Goal: Use online tool/utility: Utilize a website feature to perform a specific function

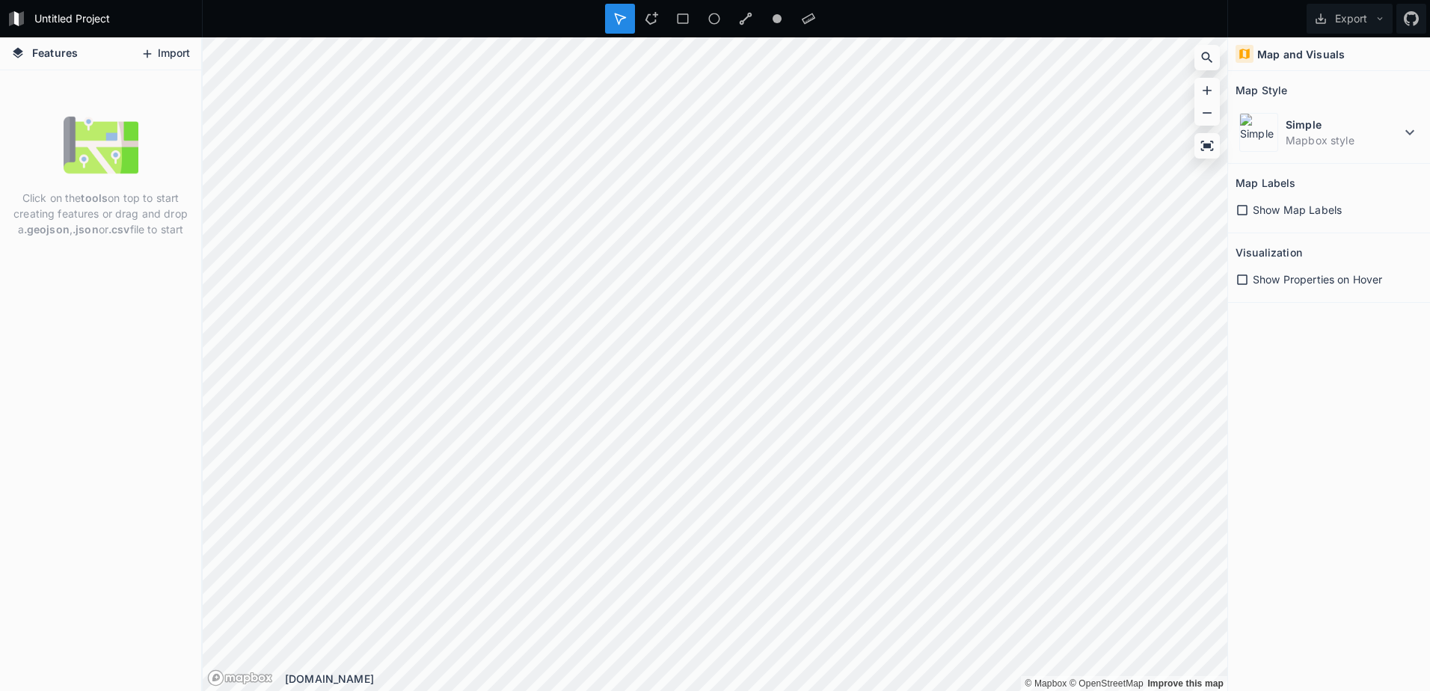
click at [166, 61] on button "Import" at bounding box center [165, 54] width 64 height 24
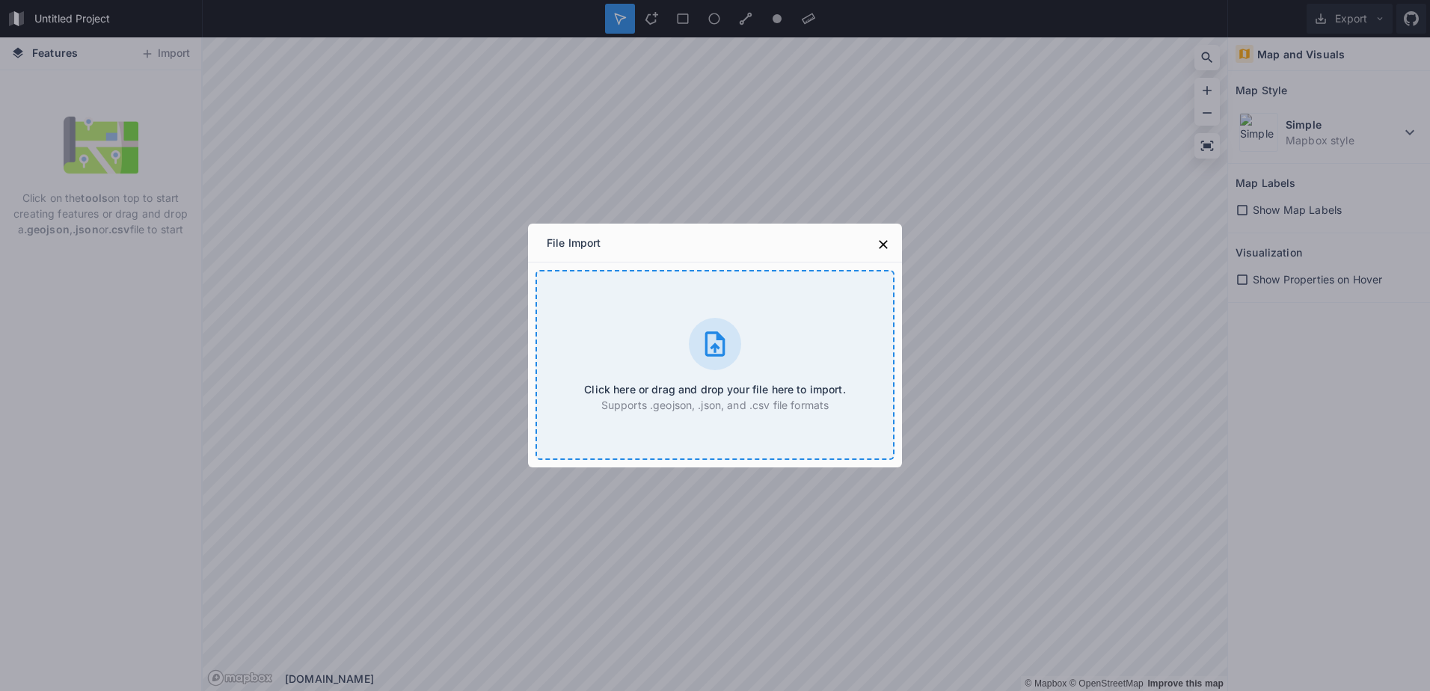
click at [710, 360] on div at bounding box center [715, 344] width 52 height 52
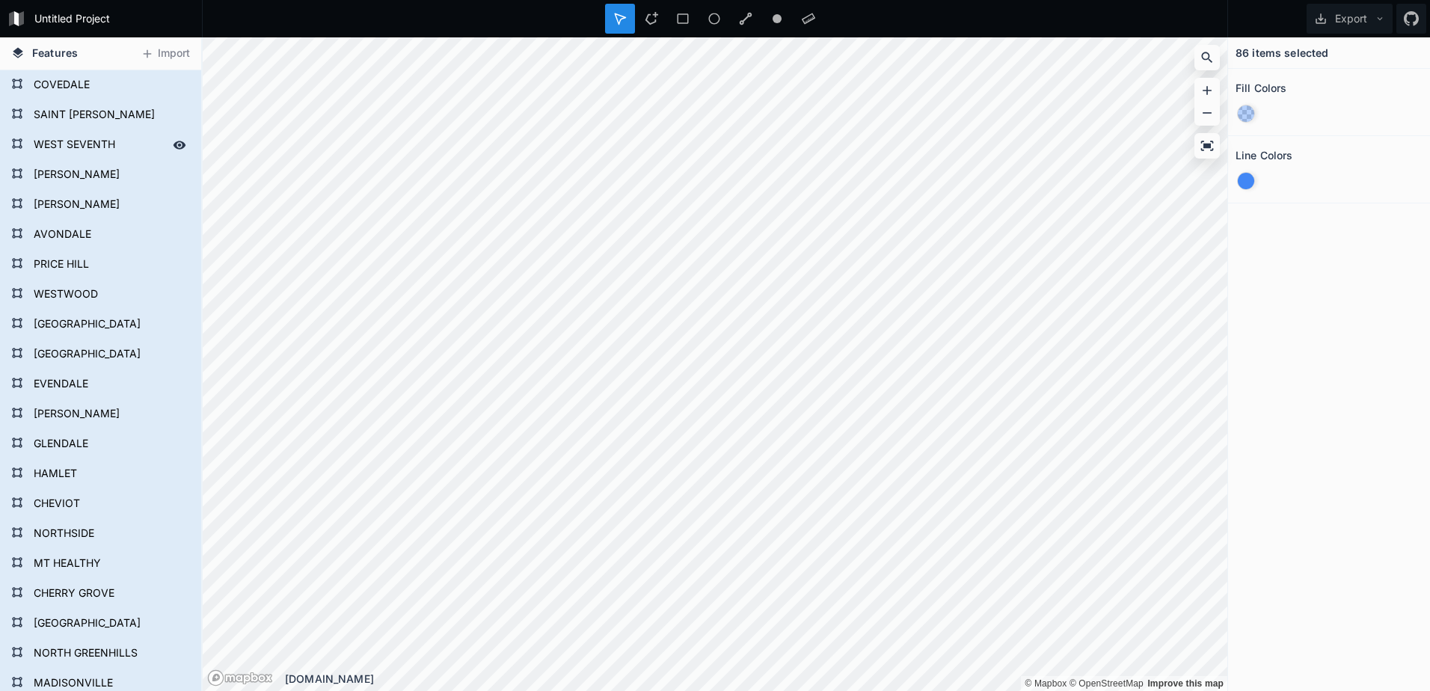
click at [53, 138] on form "WEST SEVENTH" at bounding box center [99, 145] width 140 height 22
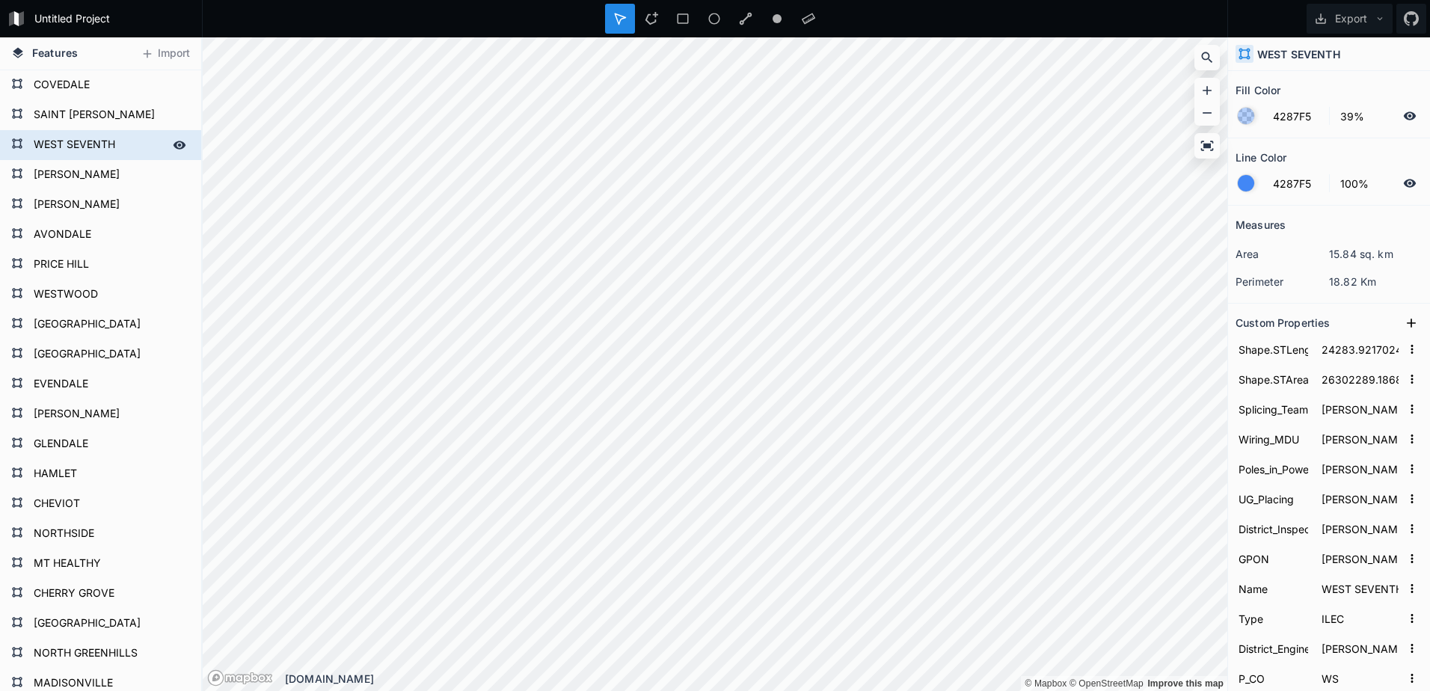
click at [53, 138] on form "WEST SEVENTH" at bounding box center [99, 145] width 140 height 22
click at [79, 145] on form "WEST SEVENTH" at bounding box center [99, 145] width 140 height 22
type input "176775.2879545328"
type input "1776216035.526592"
type input "Other"
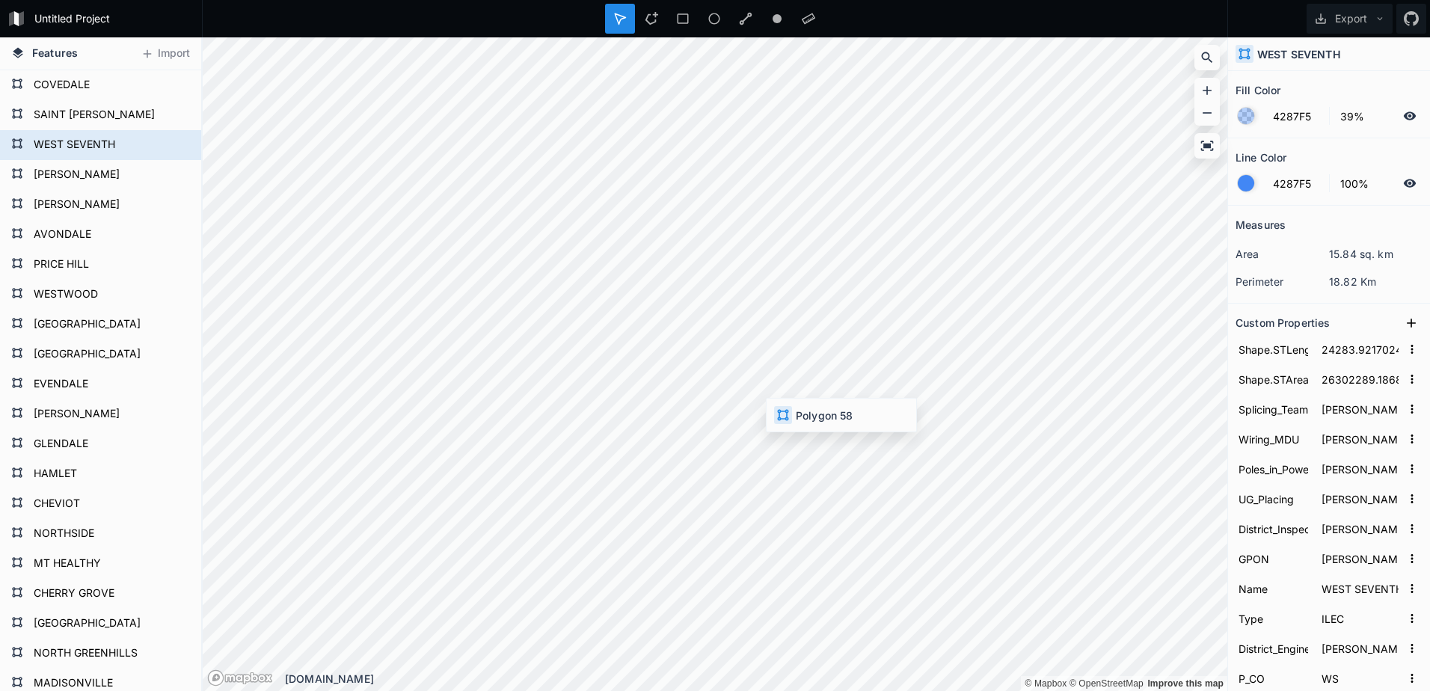
type input "Other"
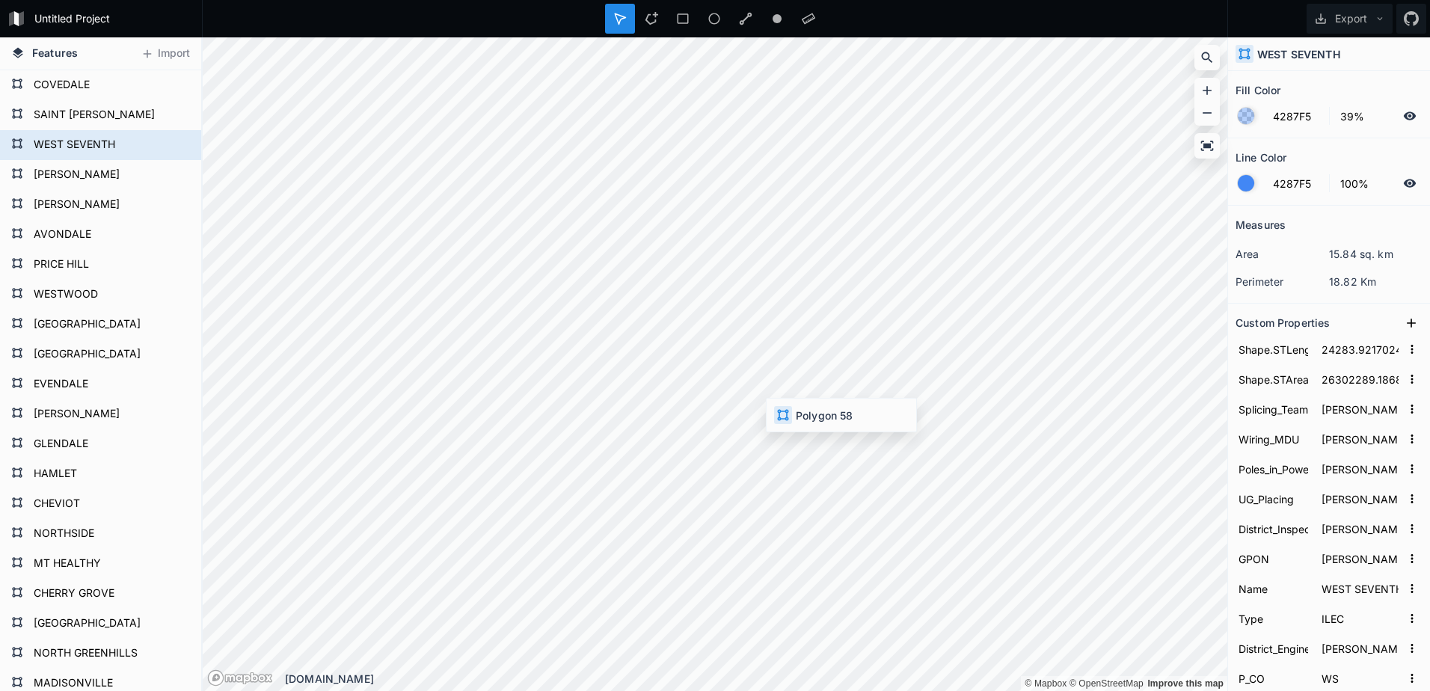
type input "CLEC"
type input "[GEOGRAPHIC_DATA]"
type input "FY"
type input "58"
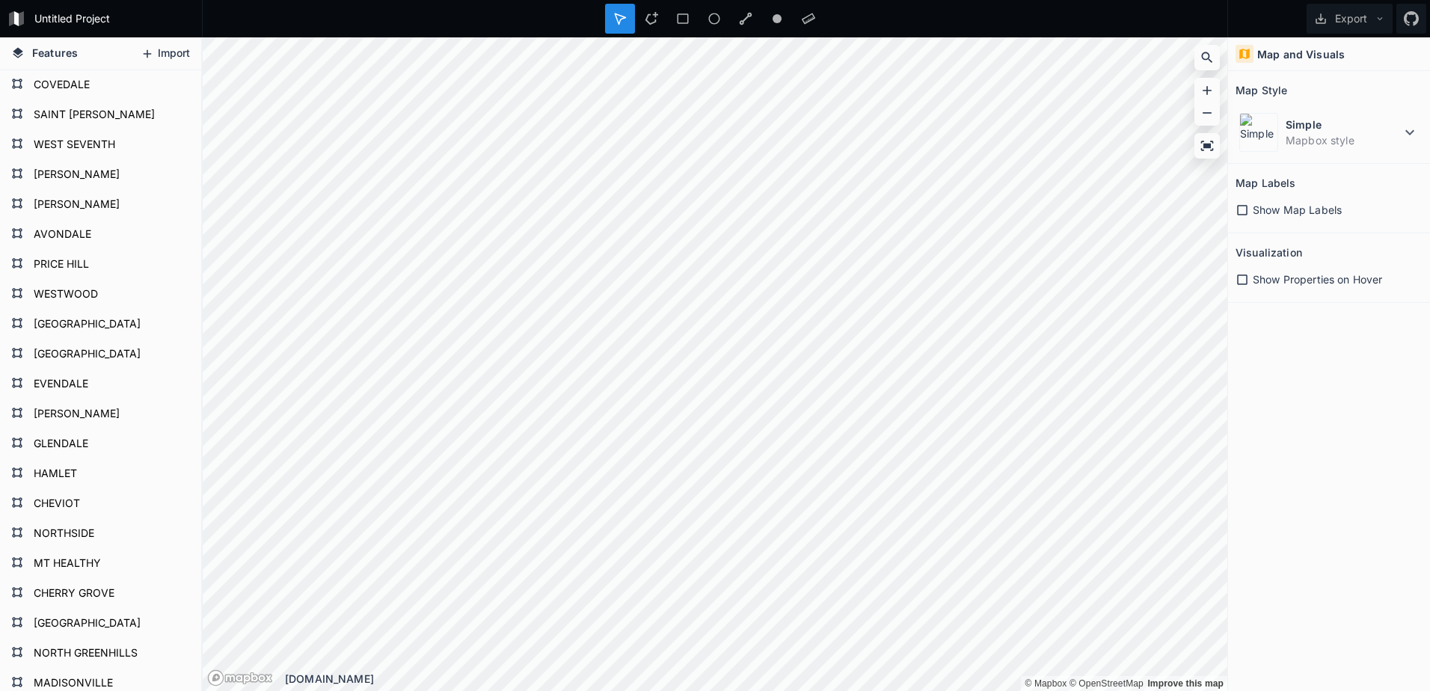
click at [177, 55] on button "Import" at bounding box center [165, 54] width 64 height 24
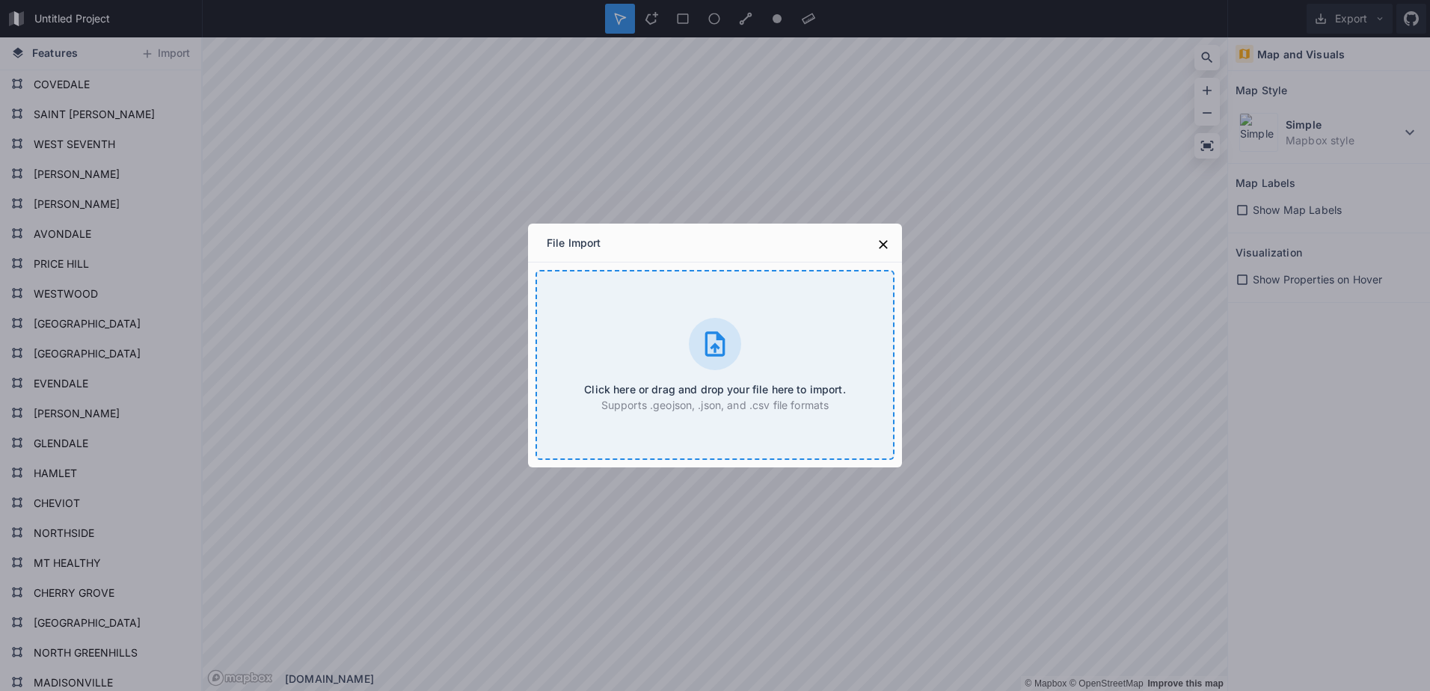
click at [731, 351] on div at bounding box center [715, 344] width 52 height 52
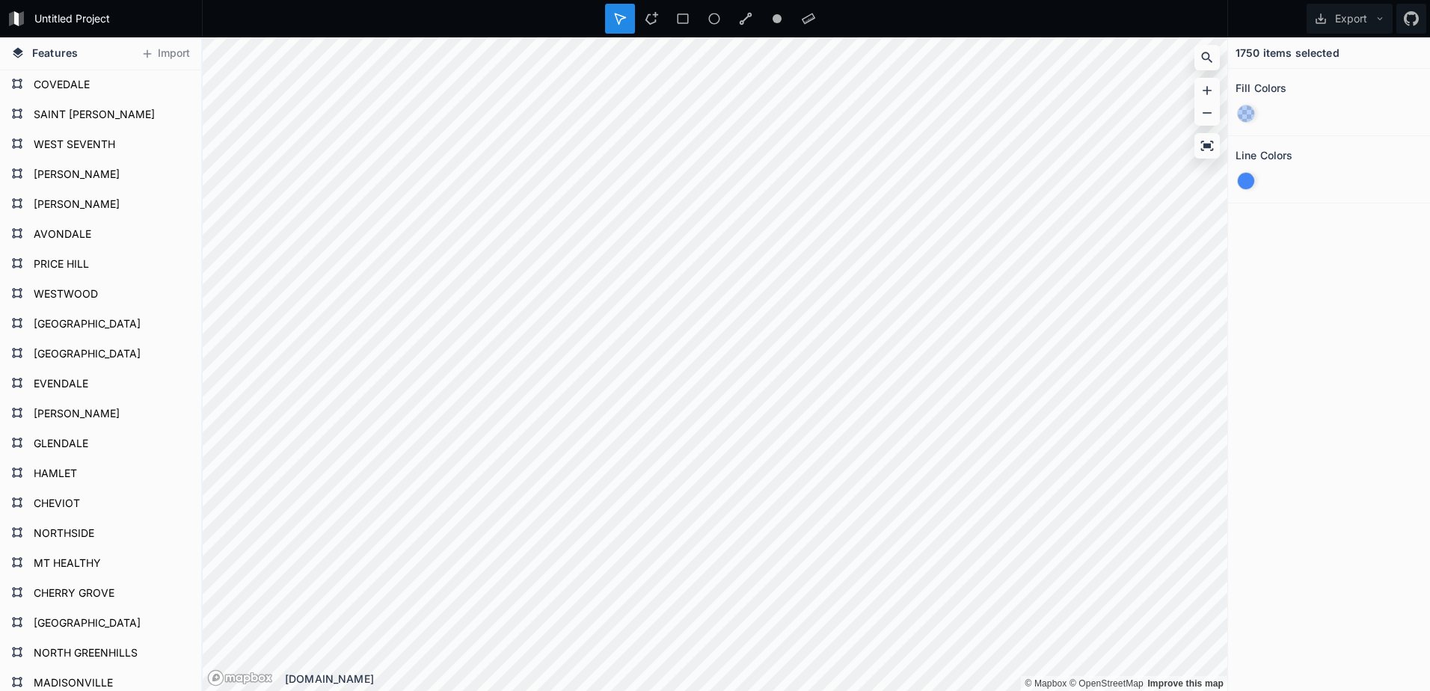
click at [1243, 114] on div at bounding box center [1246, 113] width 16 height 16
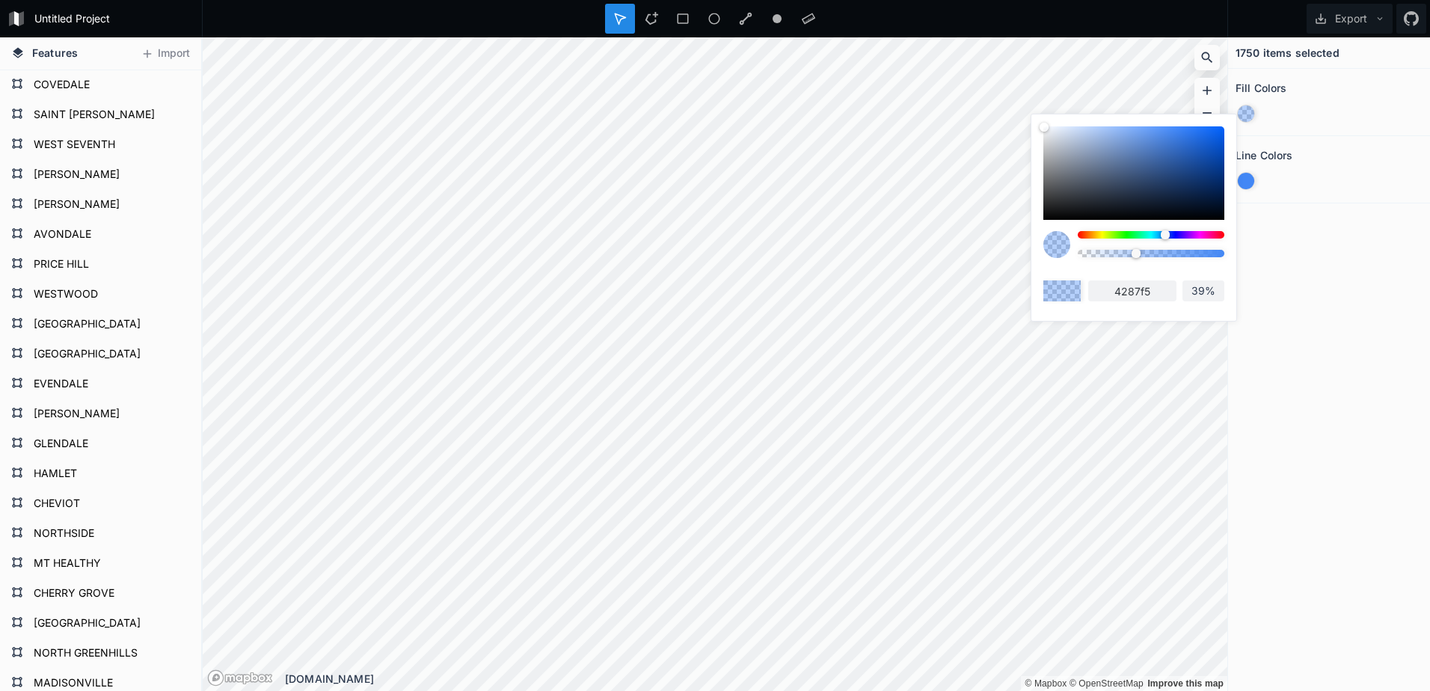
click at [1129, 236] on div at bounding box center [1151, 234] width 147 height 7
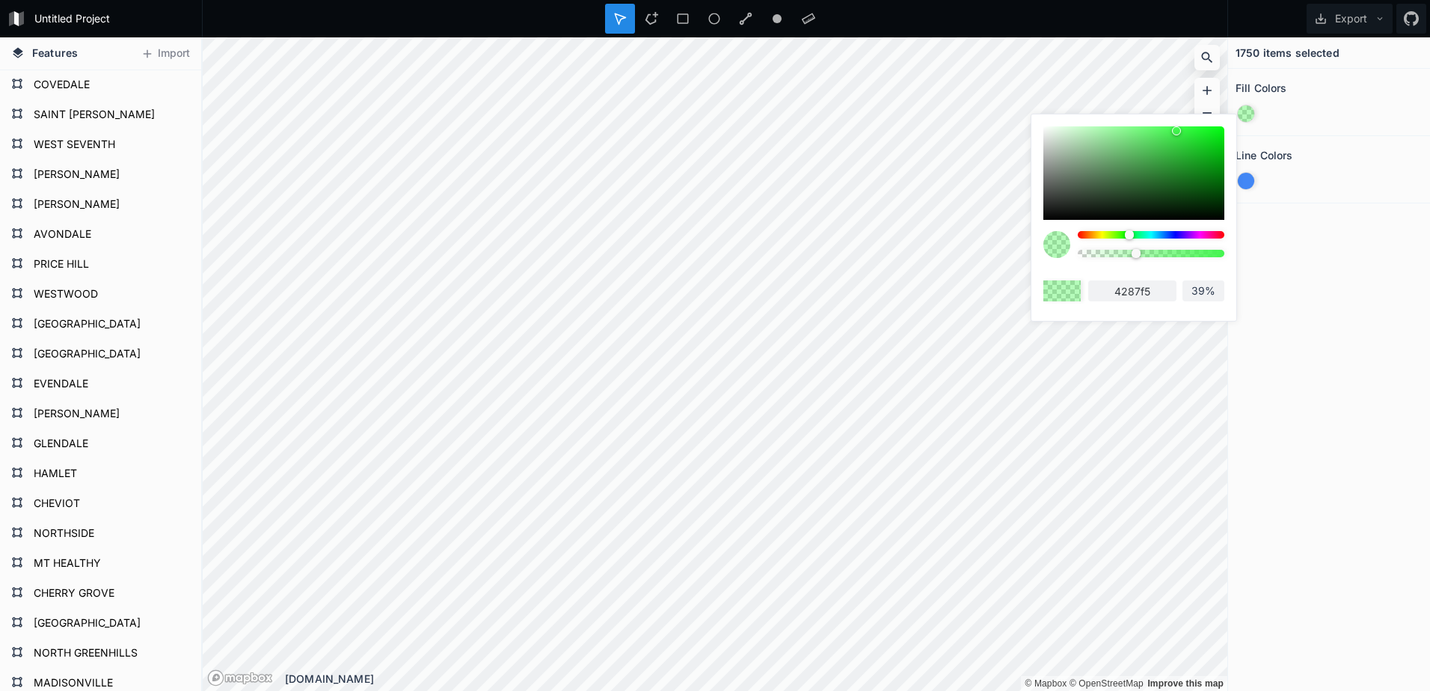
type input "42f54e"
click at [1101, 252] on div at bounding box center [1151, 253] width 147 height 7
click at [1097, 254] on div at bounding box center [1100, 253] width 9 height 9
type input "11%"
click at [1249, 183] on div at bounding box center [1246, 181] width 16 height 16
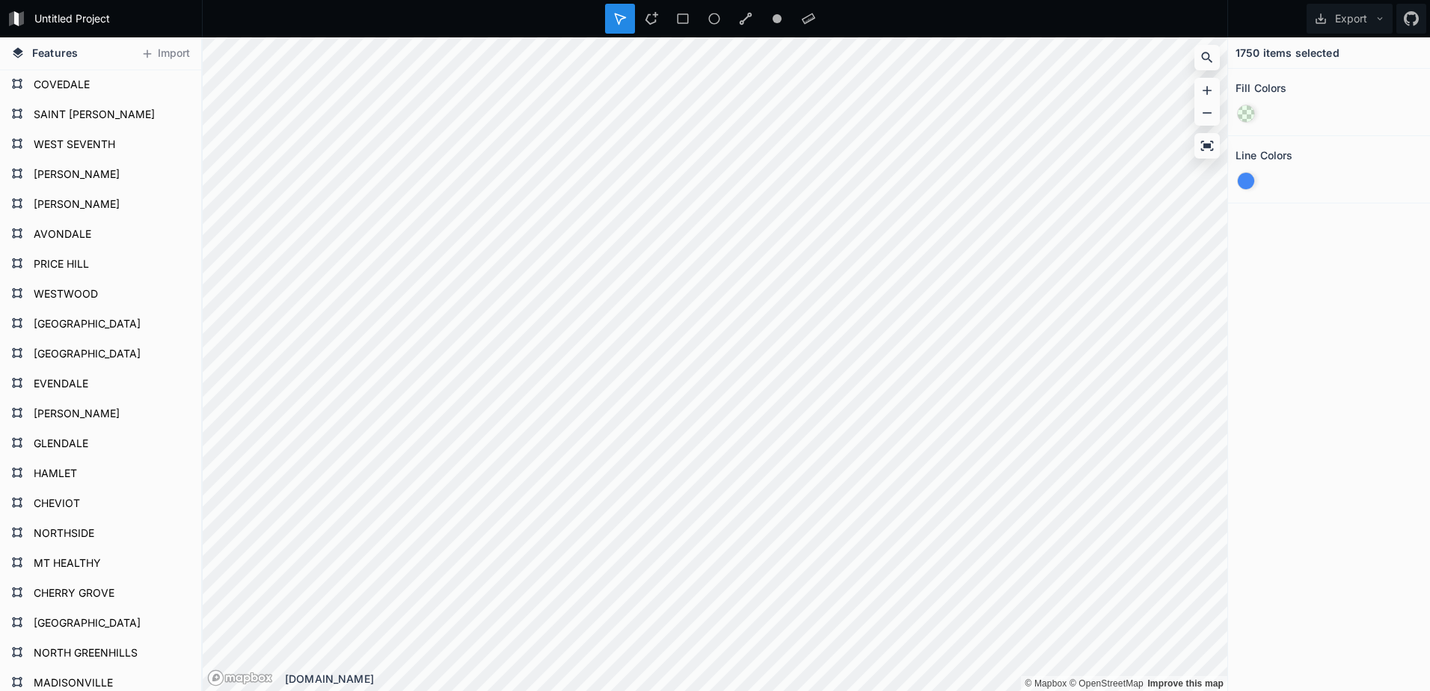
click at [1248, 181] on div at bounding box center [1246, 181] width 16 height 16
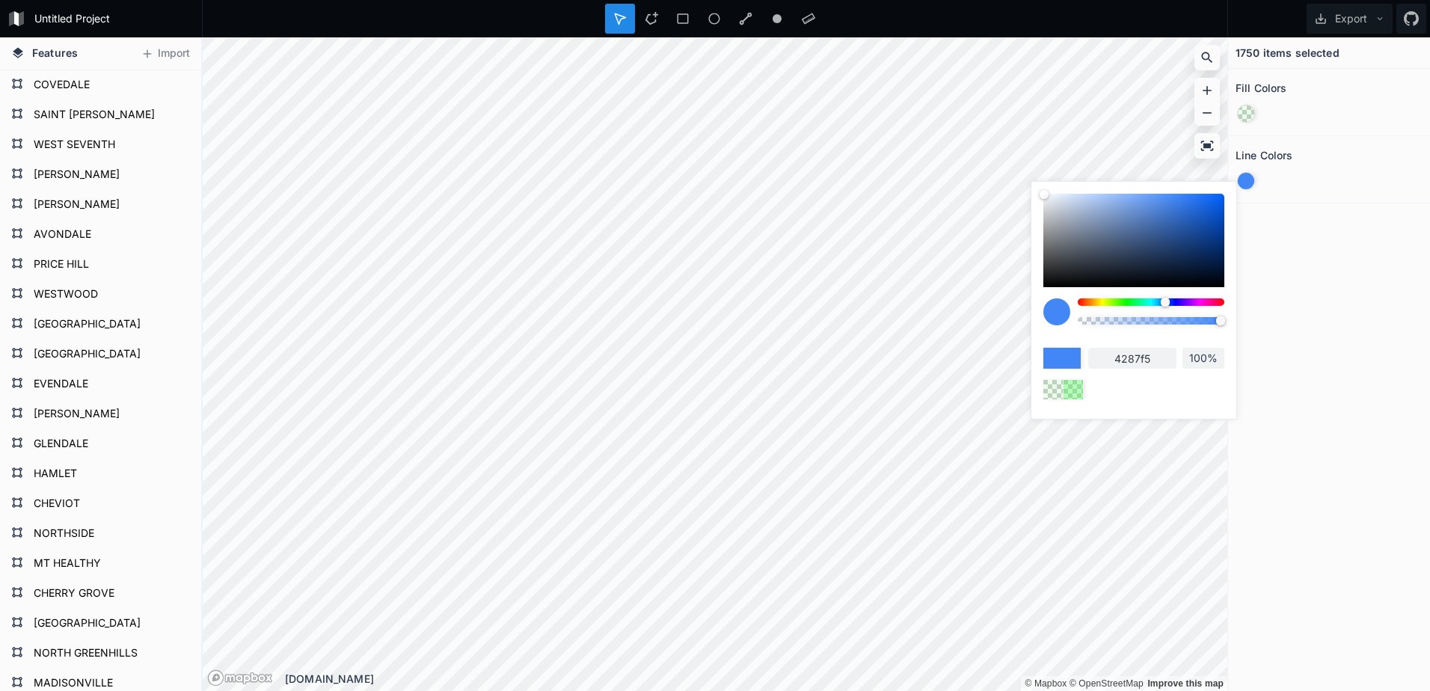
click at [1131, 303] on div at bounding box center [1151, 301] width 147 height 7
type input "42f55a"
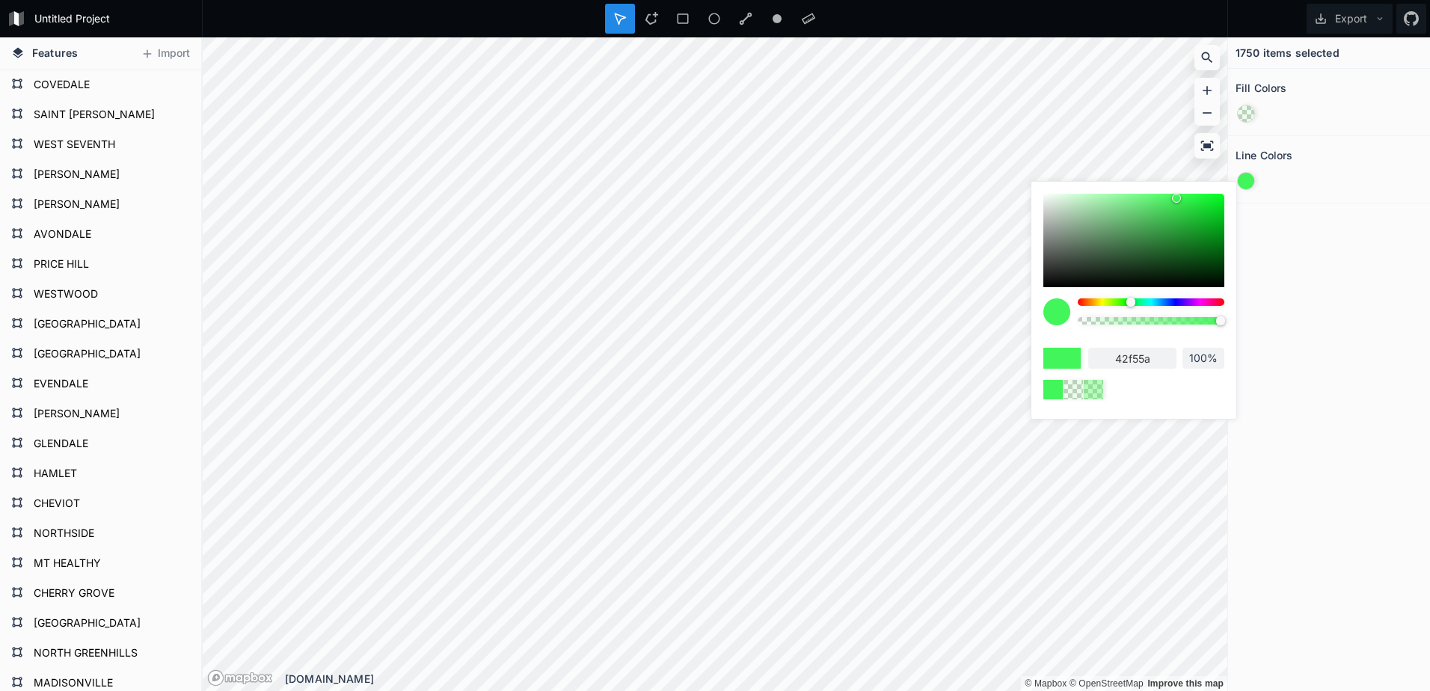
click at [1345, 256] on div "1750 items selected Fill Colors Line Colors" at bounding box center [1329, 364] width 202 height 654
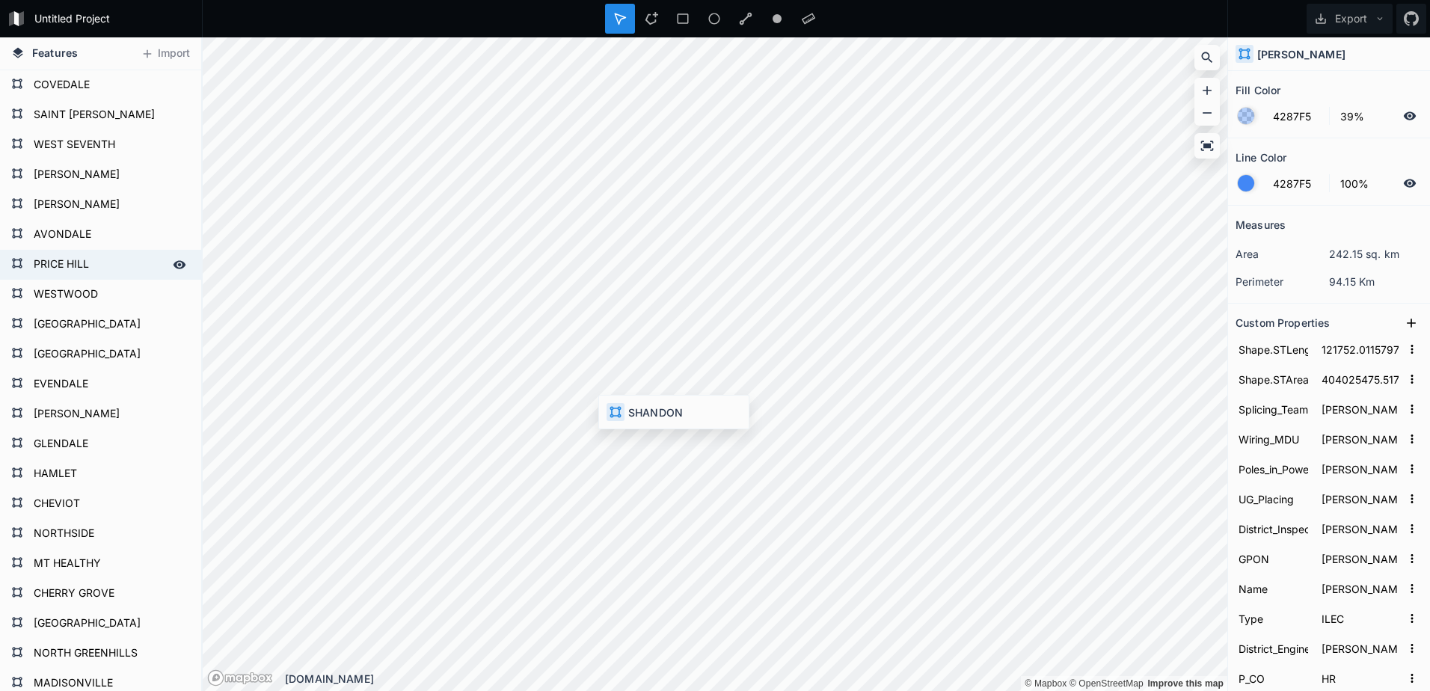
type input "86861.51466965179"
type input "247211304.02738777"
type input "SHANDON"
type input "[PERSON_NAME]"
type input "SH"
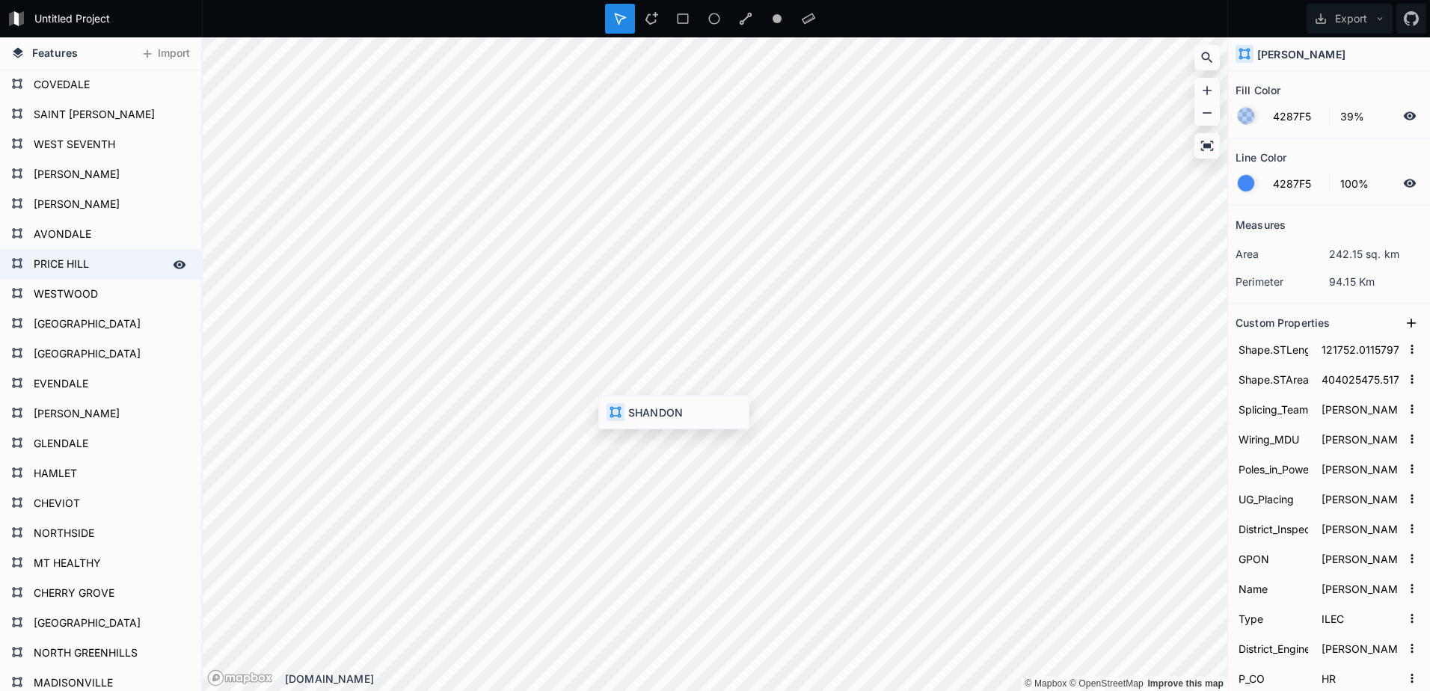
type input "43"
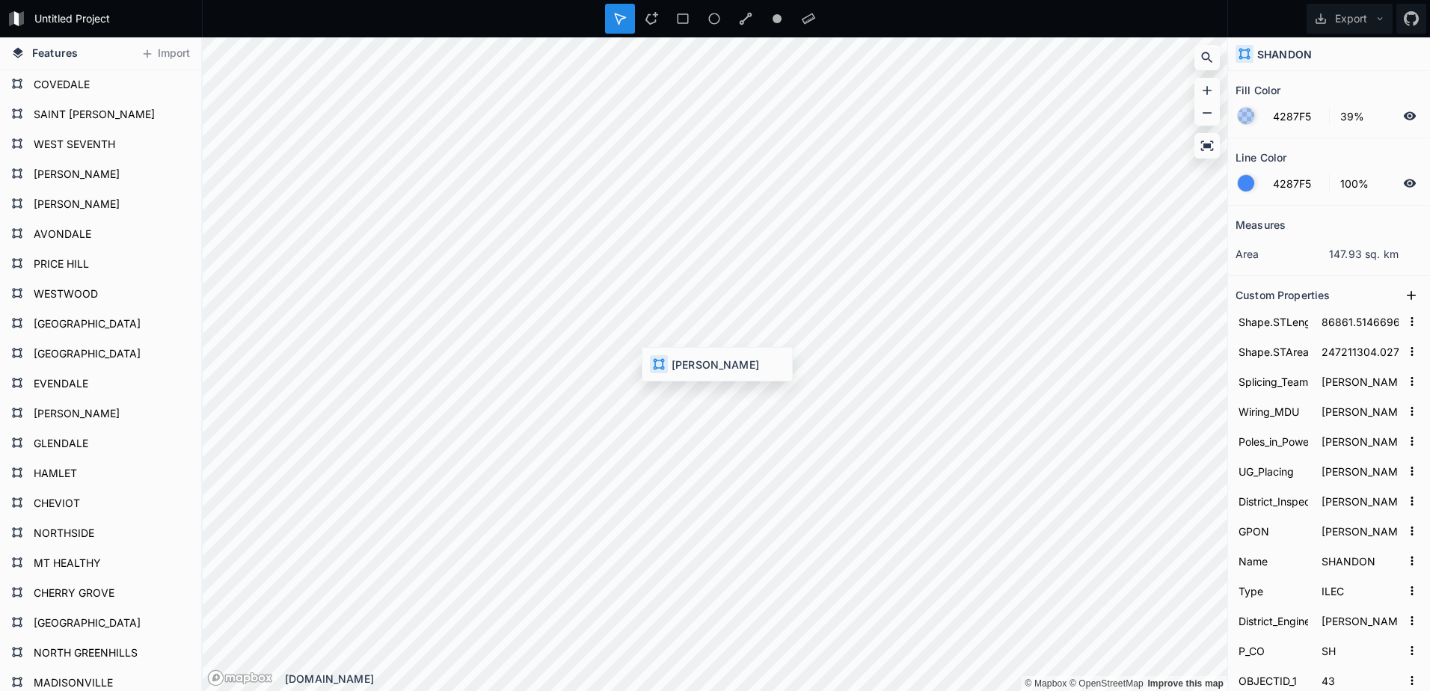
type input "73526.79193311273"
type input "204341222.24955255"
type input "[PERSON_NAME]"
type input "RE"
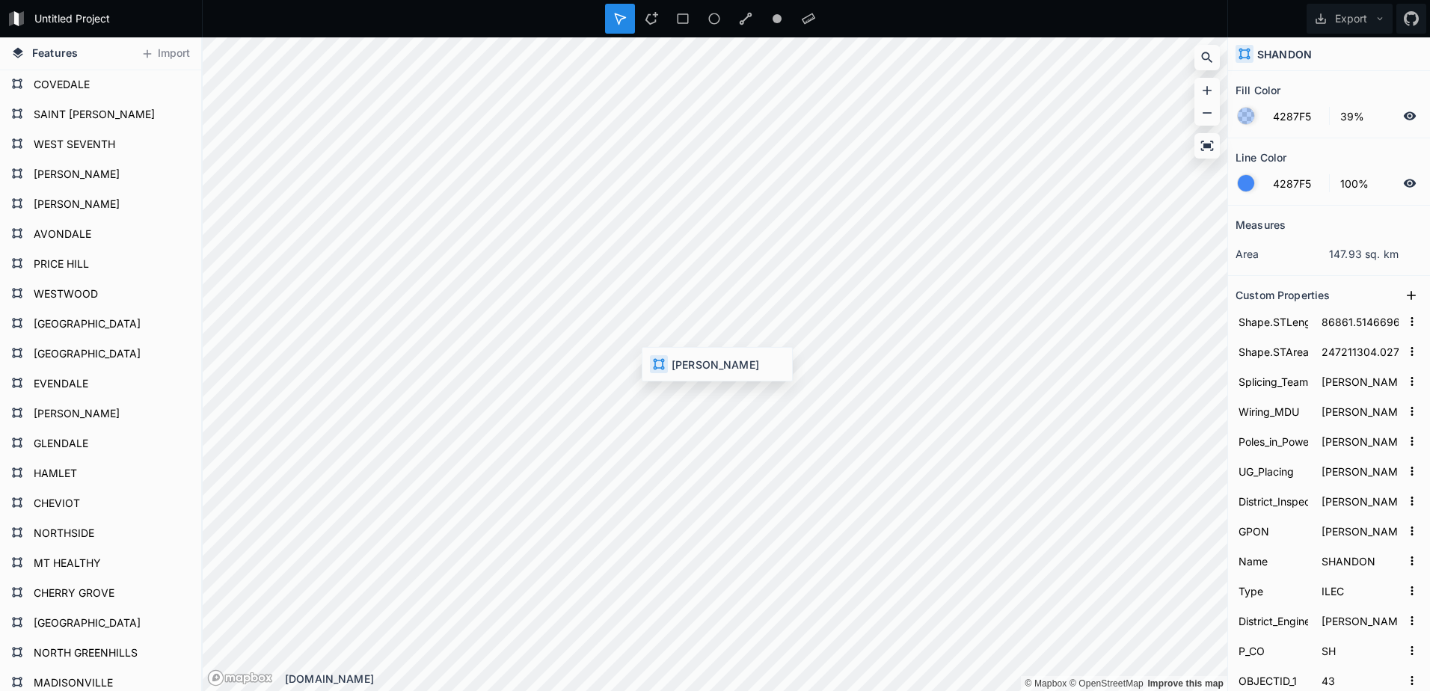
type input "37"
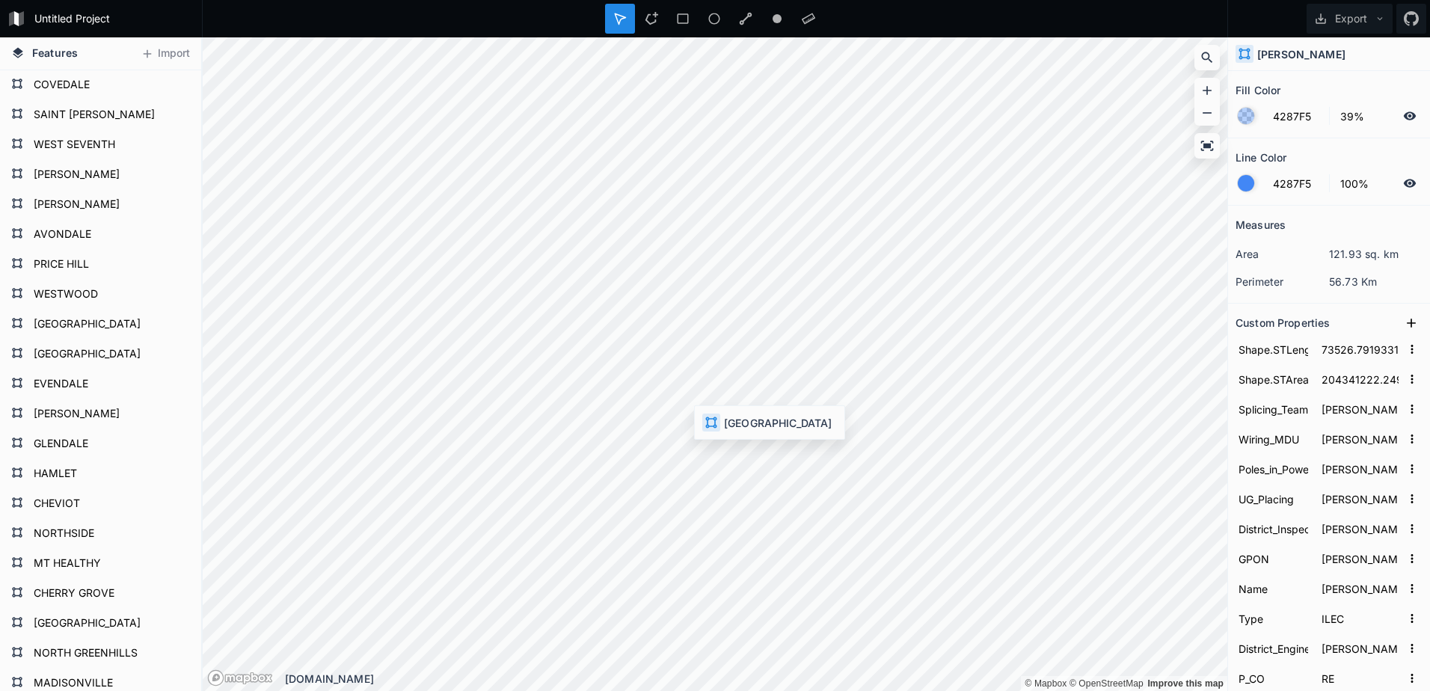
type input "174049.85209679187"
type input "1792256300.1620119"
type input "[PERSON_NAME]"
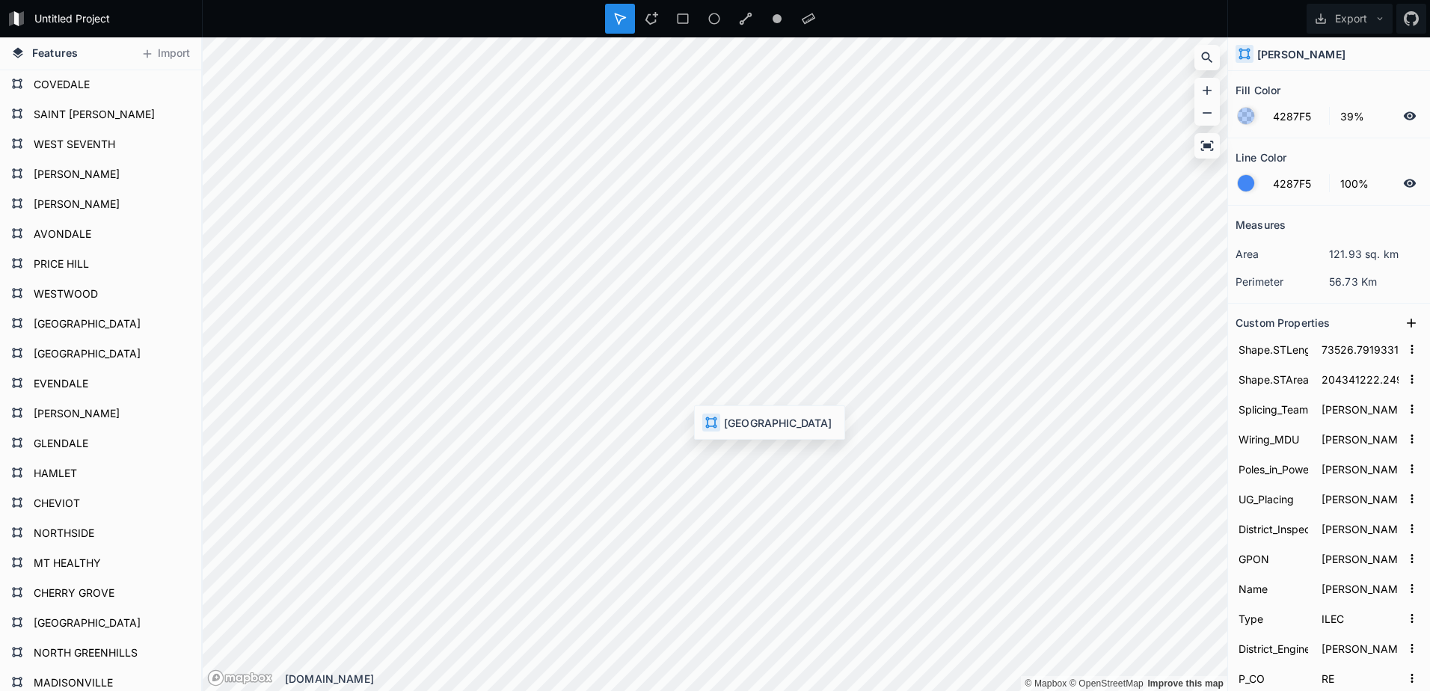
type input "[GEOGRAPHIC_DATA]"
type input "CLEC"
type input "CI"
type input "62"
type input "176775.2879545328"
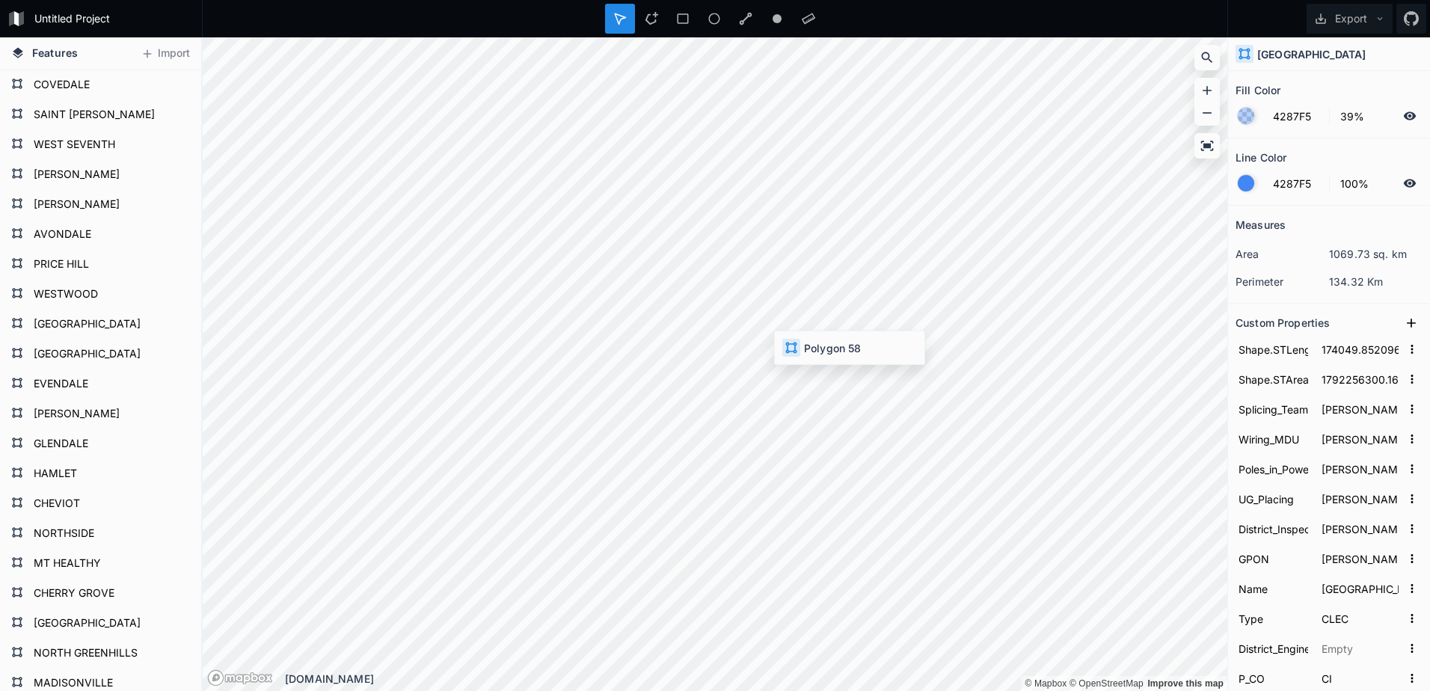
type input "1776216035.526592"
type input "Other"
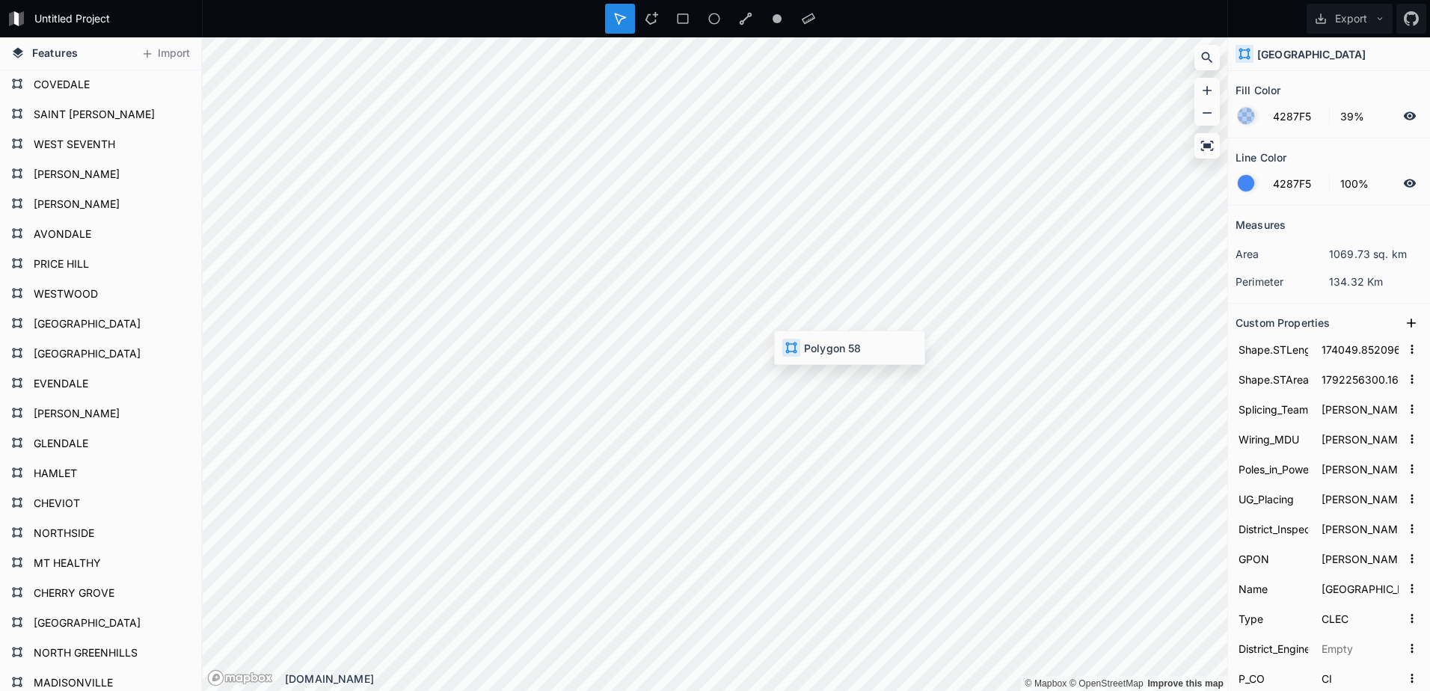
type input "Other"
type input "[GEOGRAPHIC_DATA]"
type input "FY"
type input "58"
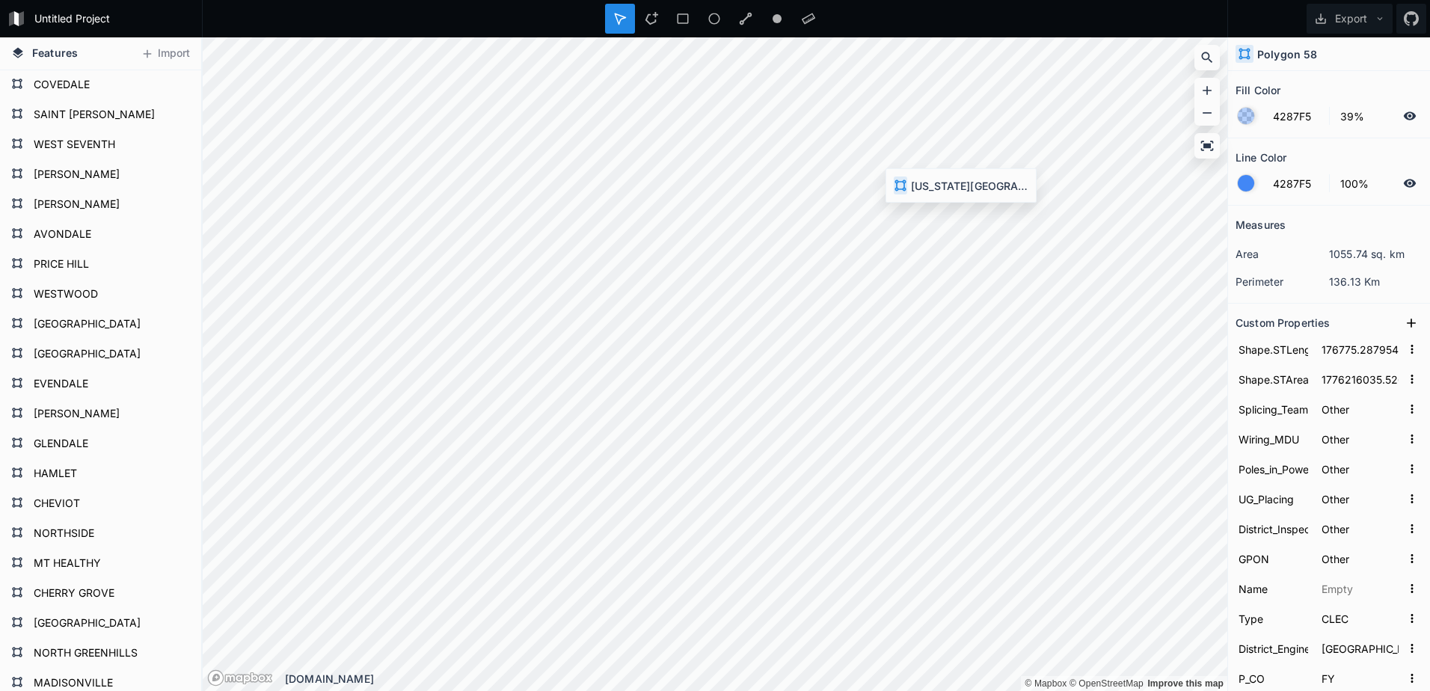
type input "197983.13428210546"
type input "2037307618.4821737"
type input "[PERSON_NAME]"
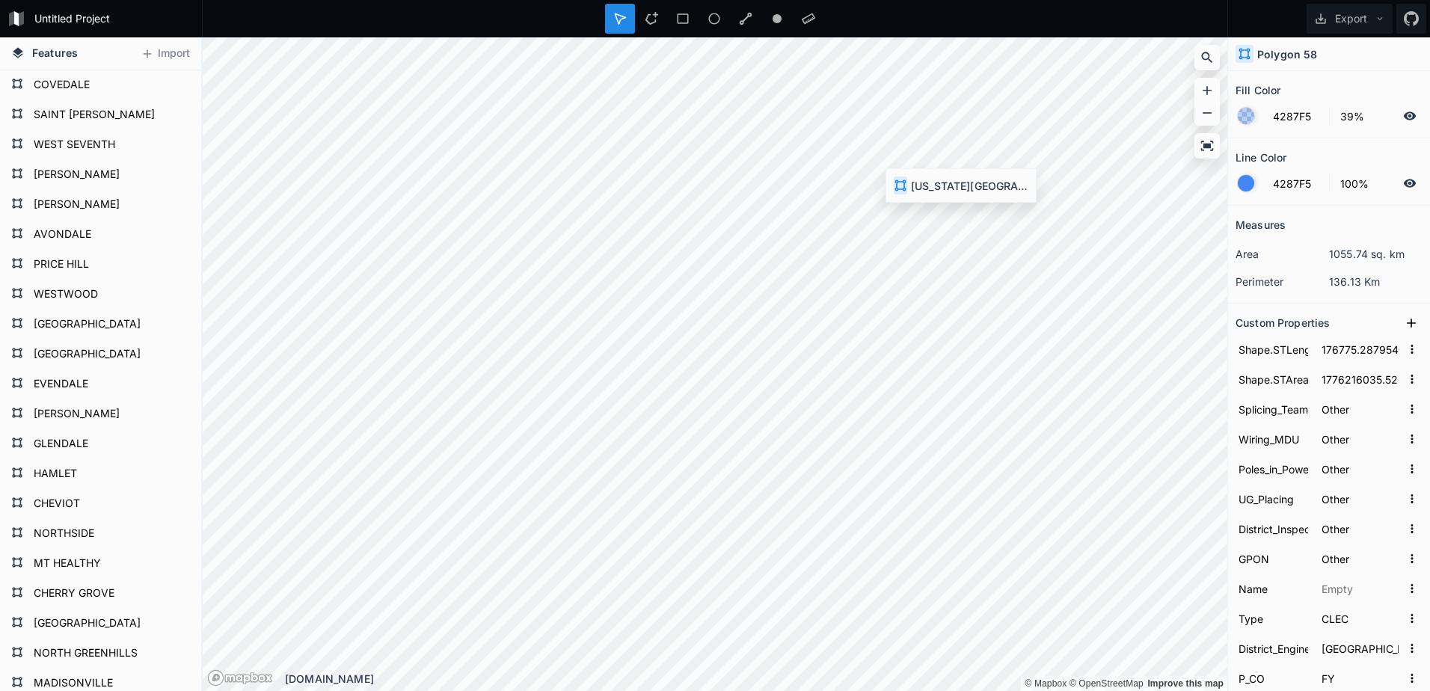
type input "[PERSON_NAME]"
type input "[US_STATE][GEOGRAPHIC_DATA]"
type input "DC"
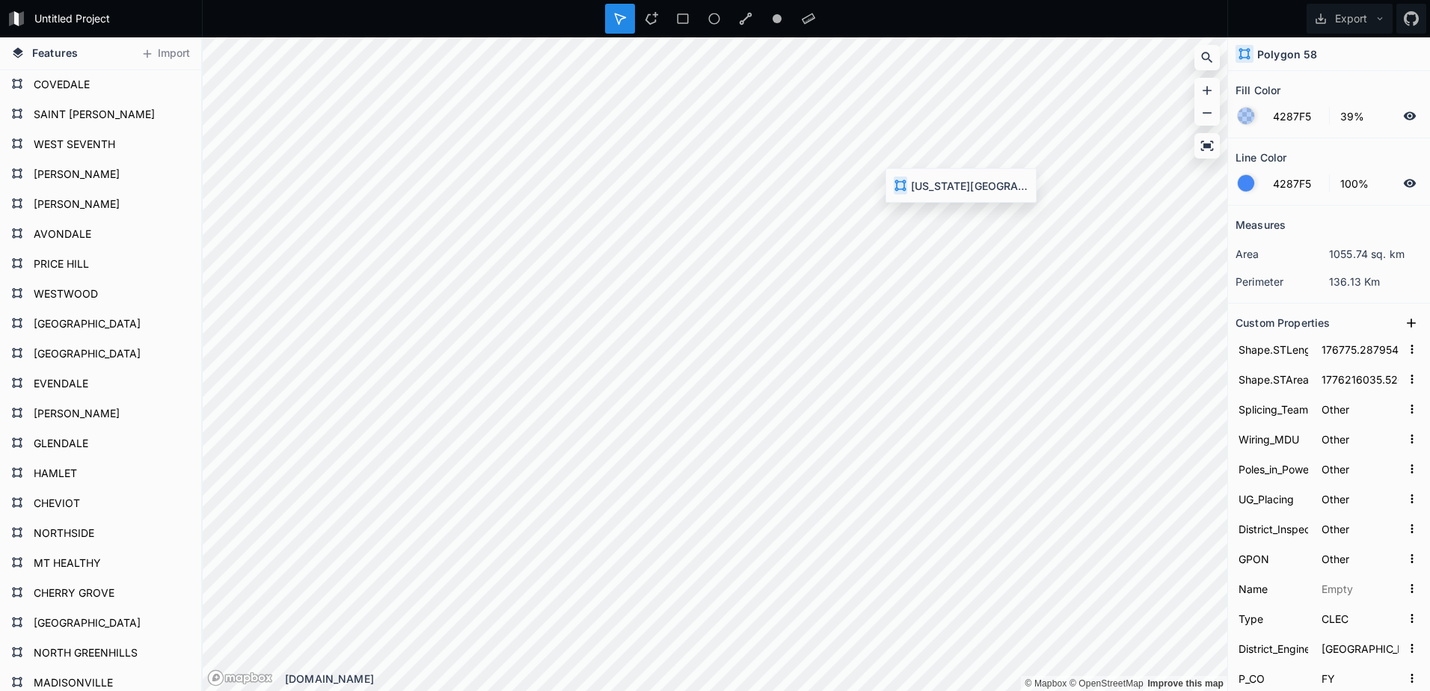
type input "63"
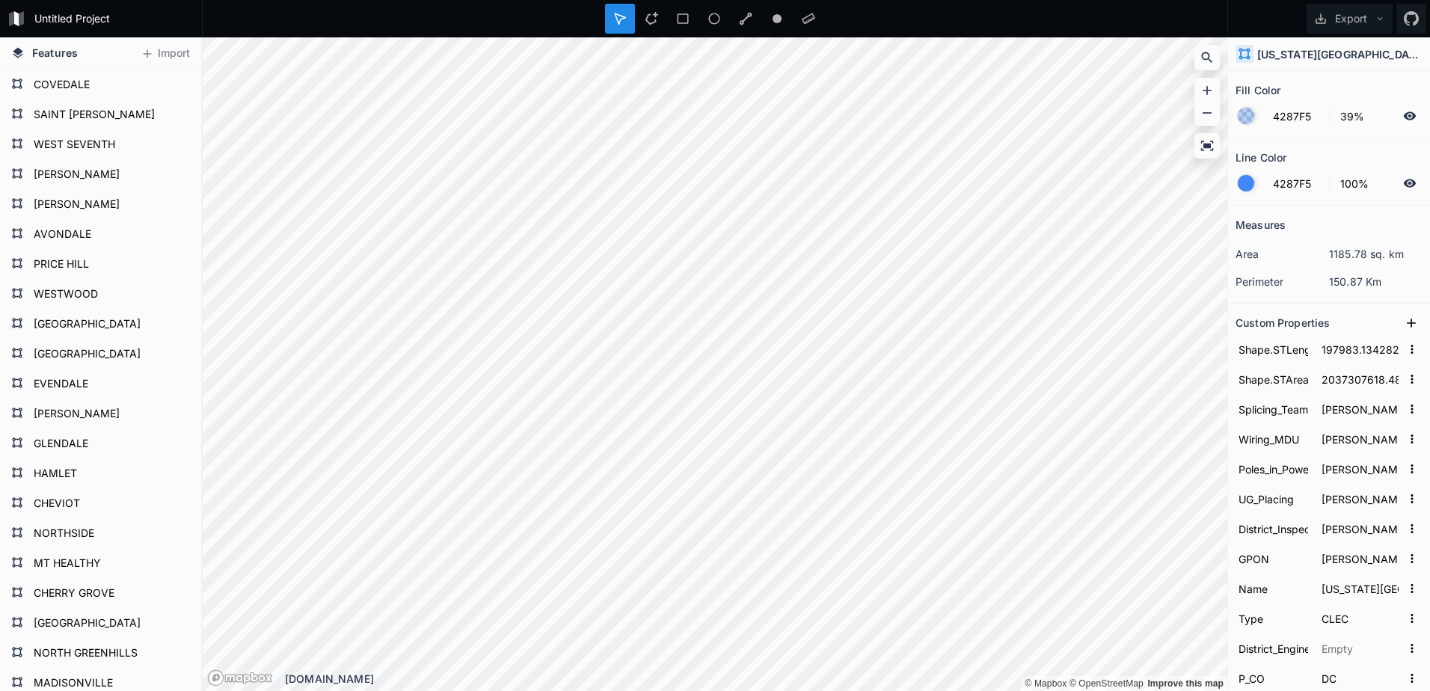
click at [620, 27] on div at bounding box center [620, 19] width 30 height 30
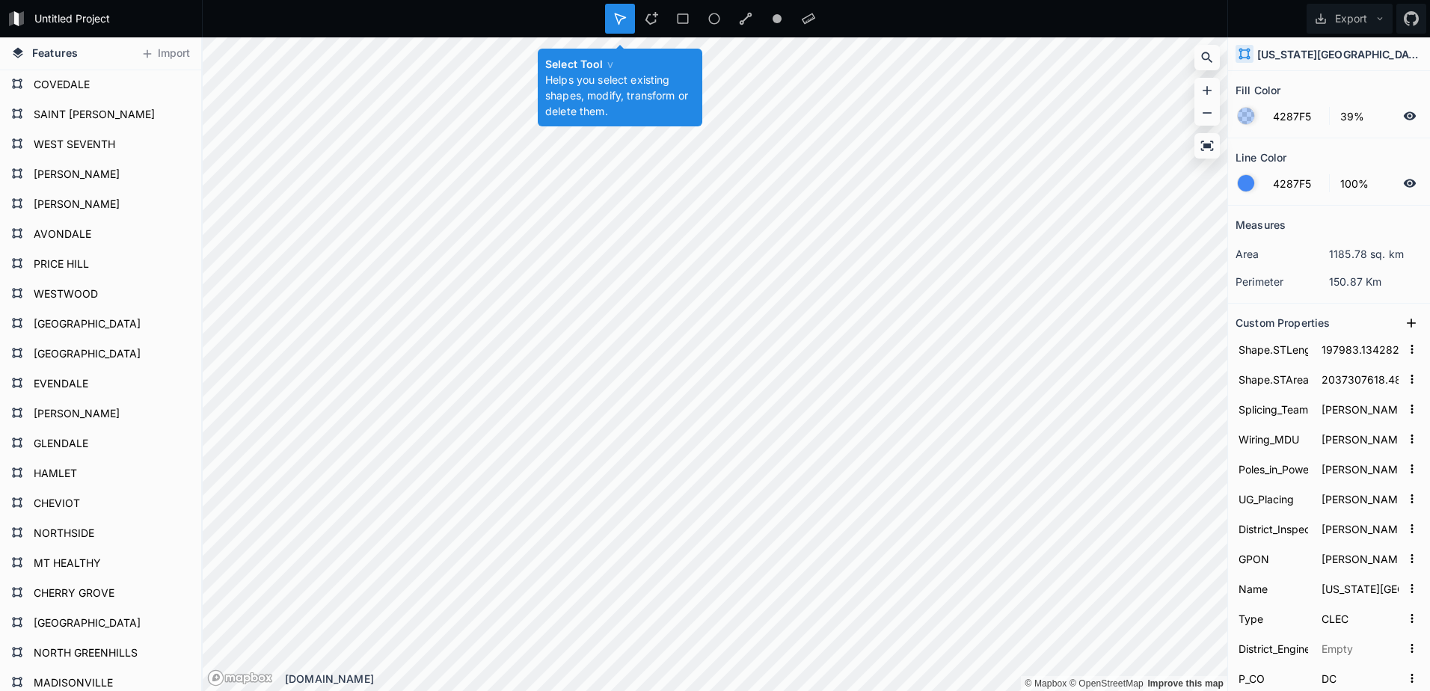
click at [620, 12] on icon at bounding box center [619, 18] width 13 height 13
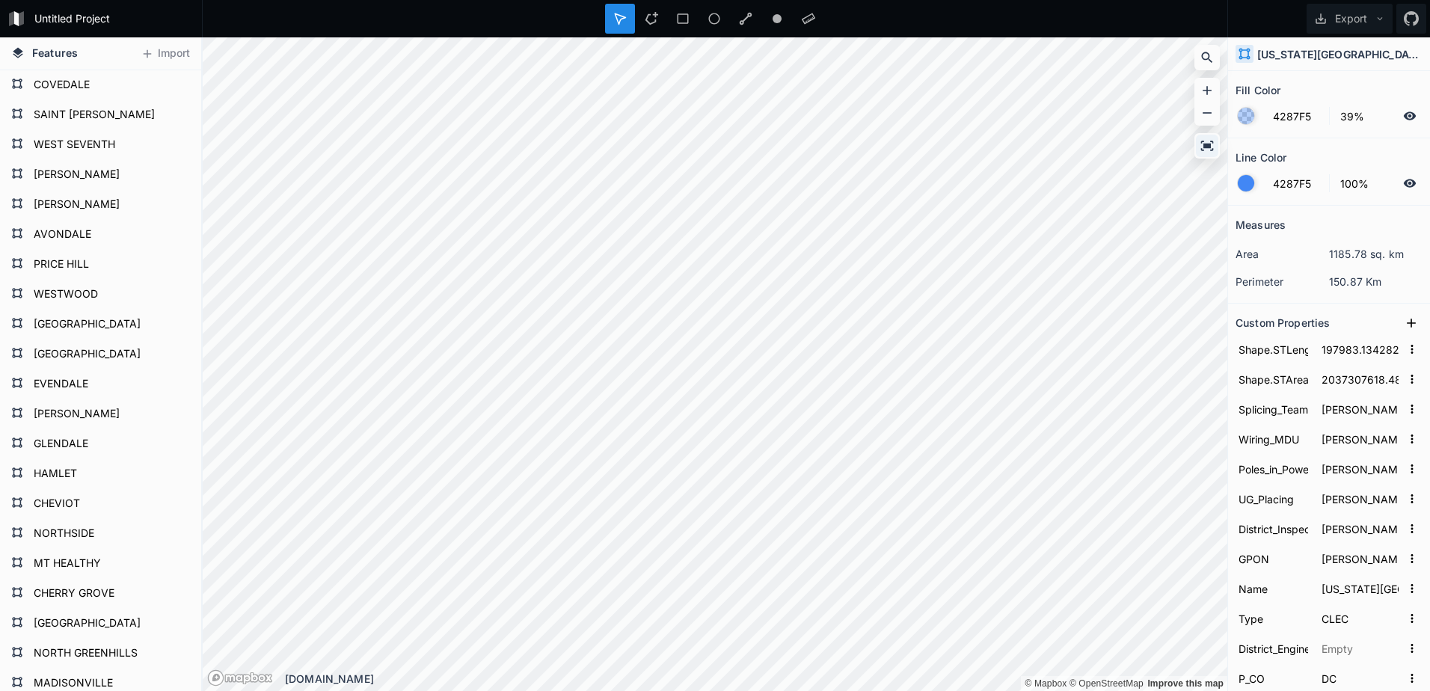
click at [1202, 148] on icon at bounding box center [1206, 145] width 15 height 15
click at [1208, 152] on icon at bounding box center [1206, 145] width 15 height 15
click at [1409, 20] on icon at bounding box center [1411, 18] width 15 height 15
click at [35, 52] on span "Features" at bounding box center [55, 53] width 46 height 16
click at [1205, 94] on icon at bounding box center [1206, 90] width 15 height 15
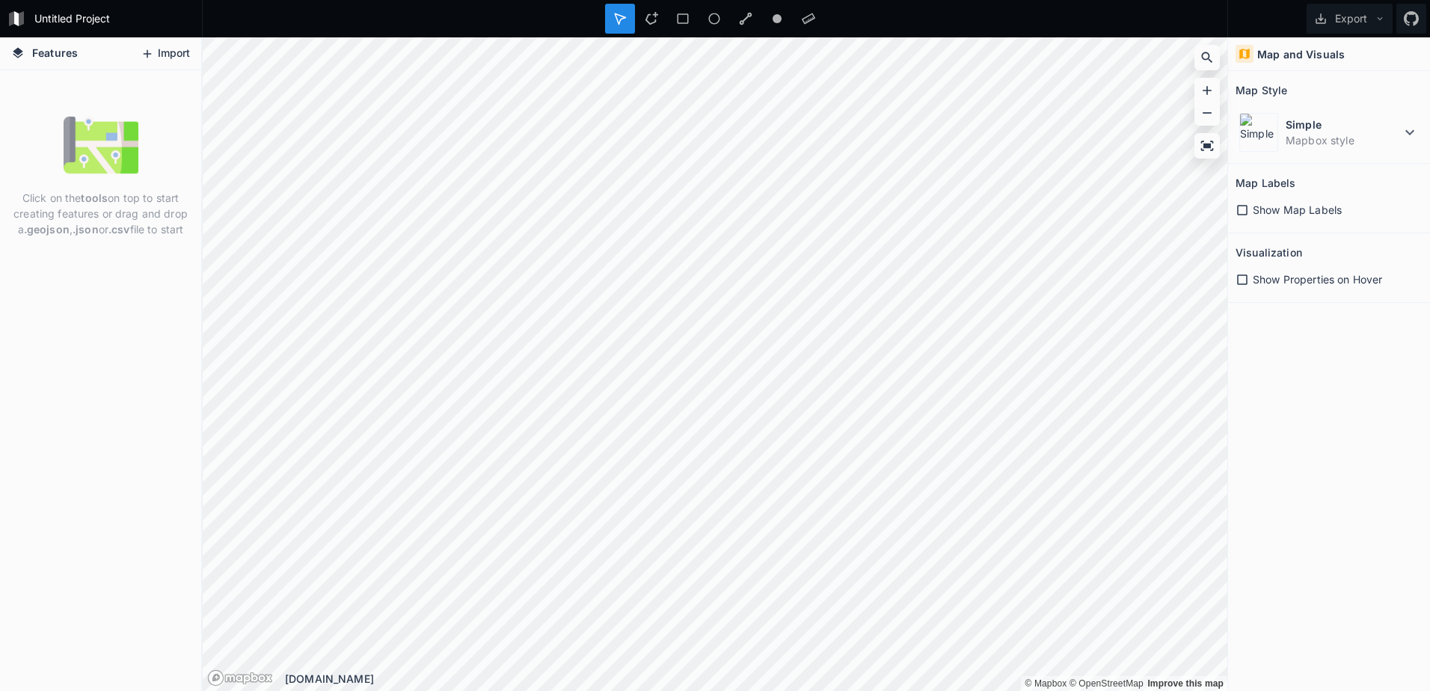
click at [171, 46] on button "Import" at bounding box center [165, 54] width 64 height 24
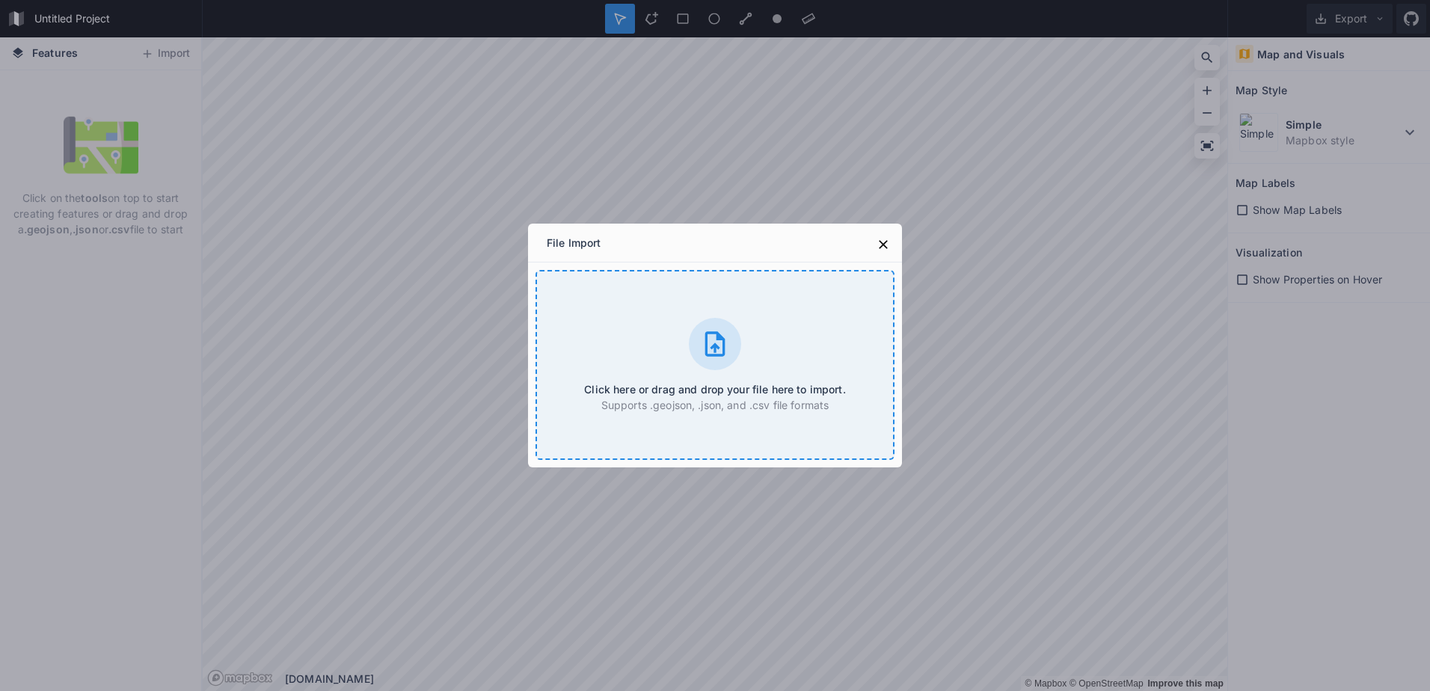
click at [716, 336] on icon at bounding box center [715, 343] width 20 height 25
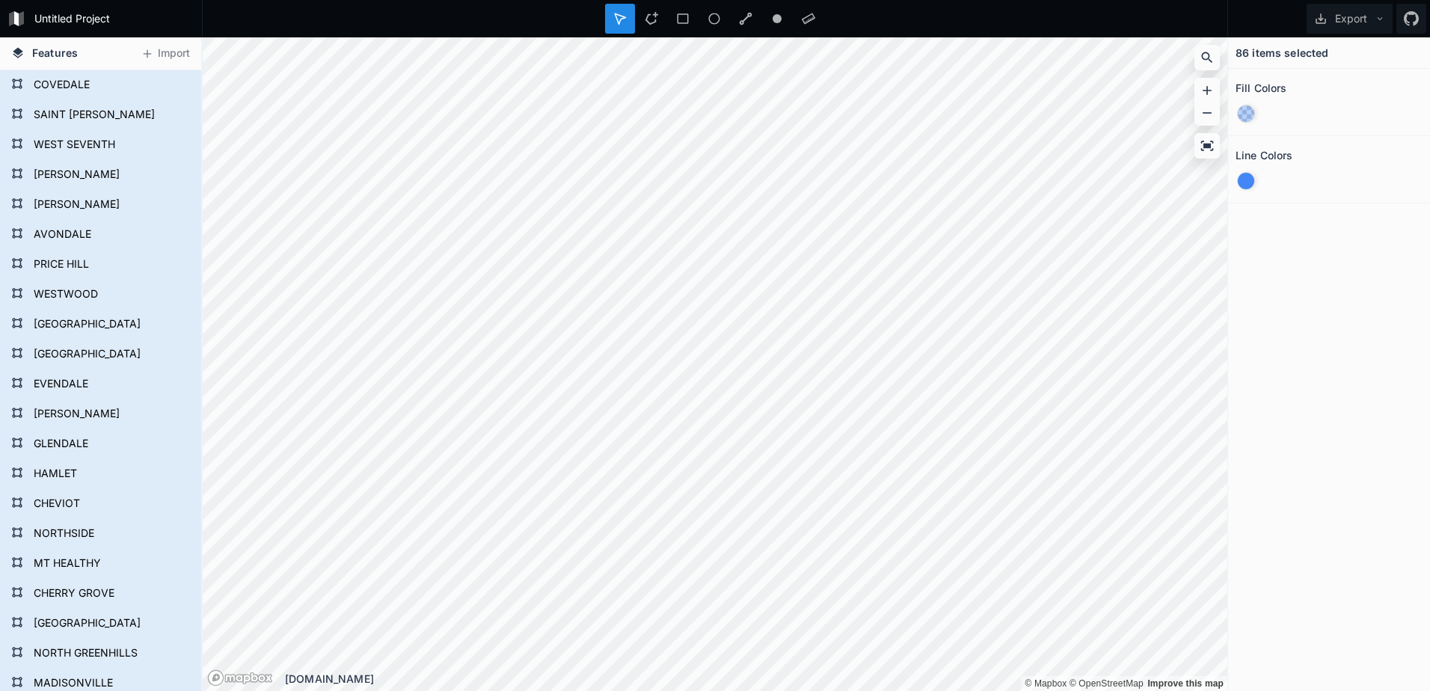
click at [1247, 114] on div at bounding box center [1246, 113] width 16 height 16
click at [1245, 176] on div at bounding box center [1246, 181] width 16 height 16
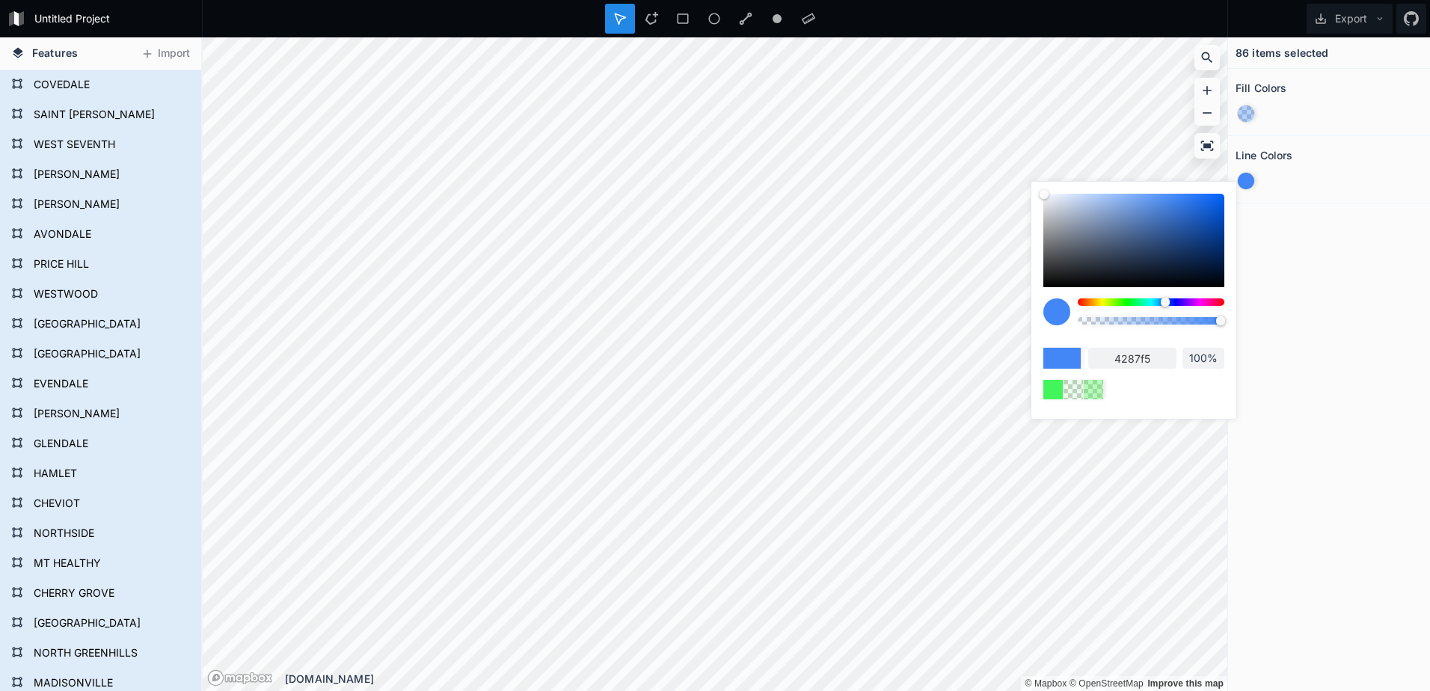
click at [1043, 283] on div at bounding box center [1133, 240] width 181 height 93
type input "0a0a0a"
click at [1241, 113] on div at bounding box center [1246, 113] width 16 height 16
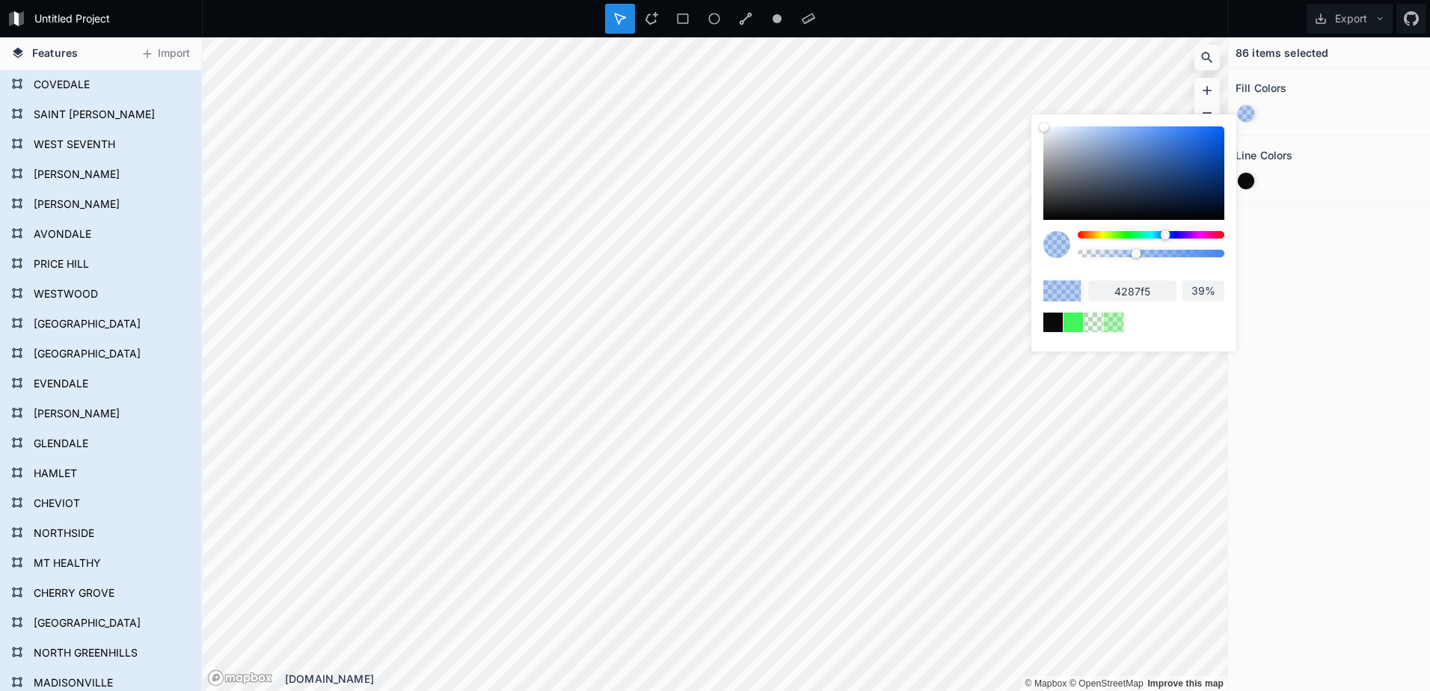
click at [1159, 252] on div at bounding box center [1151, 253] width 147 height 7
type input "56%"
click at [164, 49] on button "Import" at bounding box center [165, 54] width 64 height 24
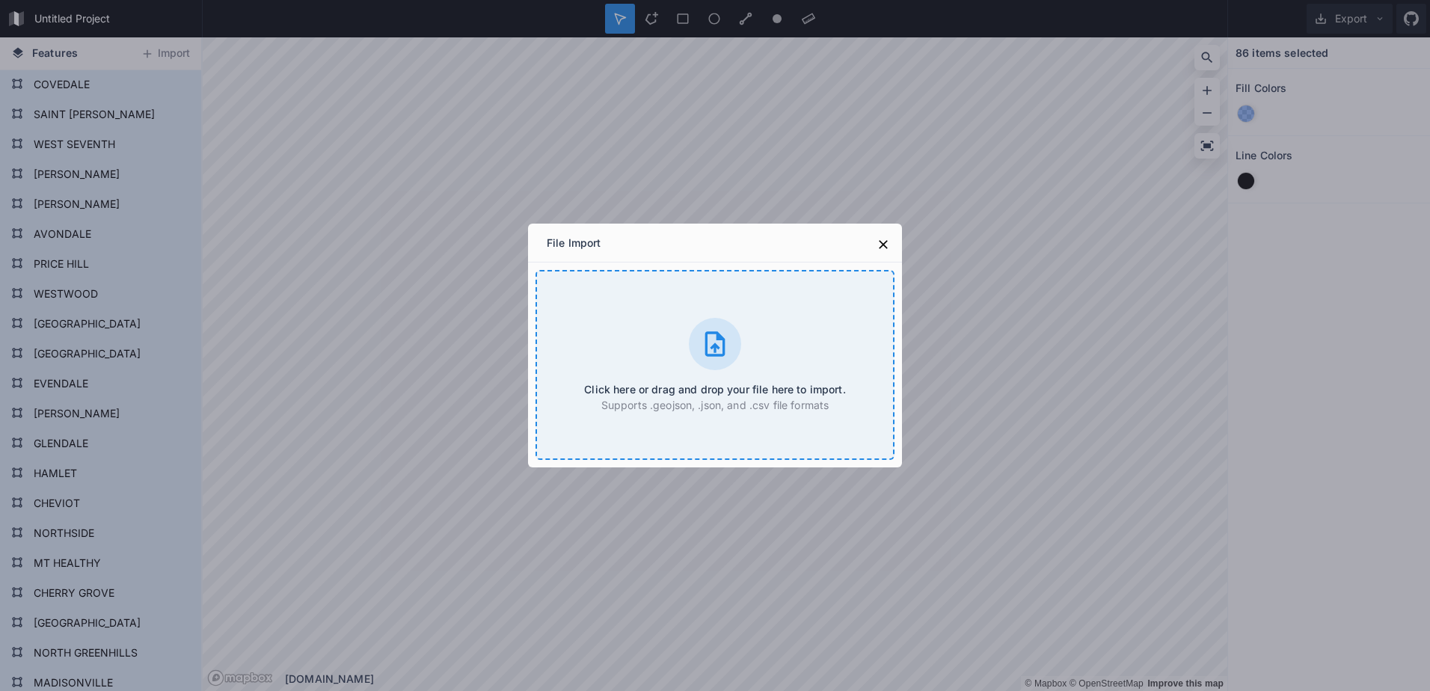
click at [713, 341] on icon at bounding box center [715, 344] width 30 height 30
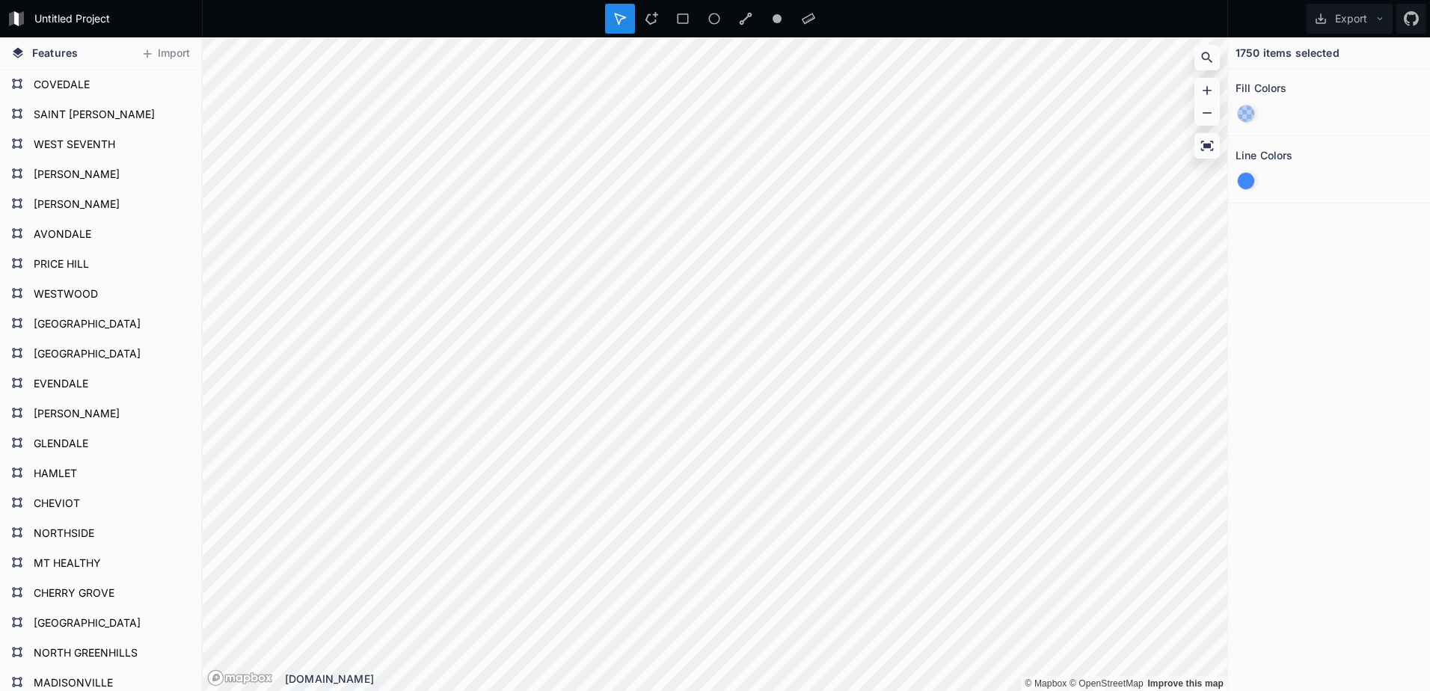
click at [1248, 181] on div at bounding box center [1246, 181] width 16 height 16
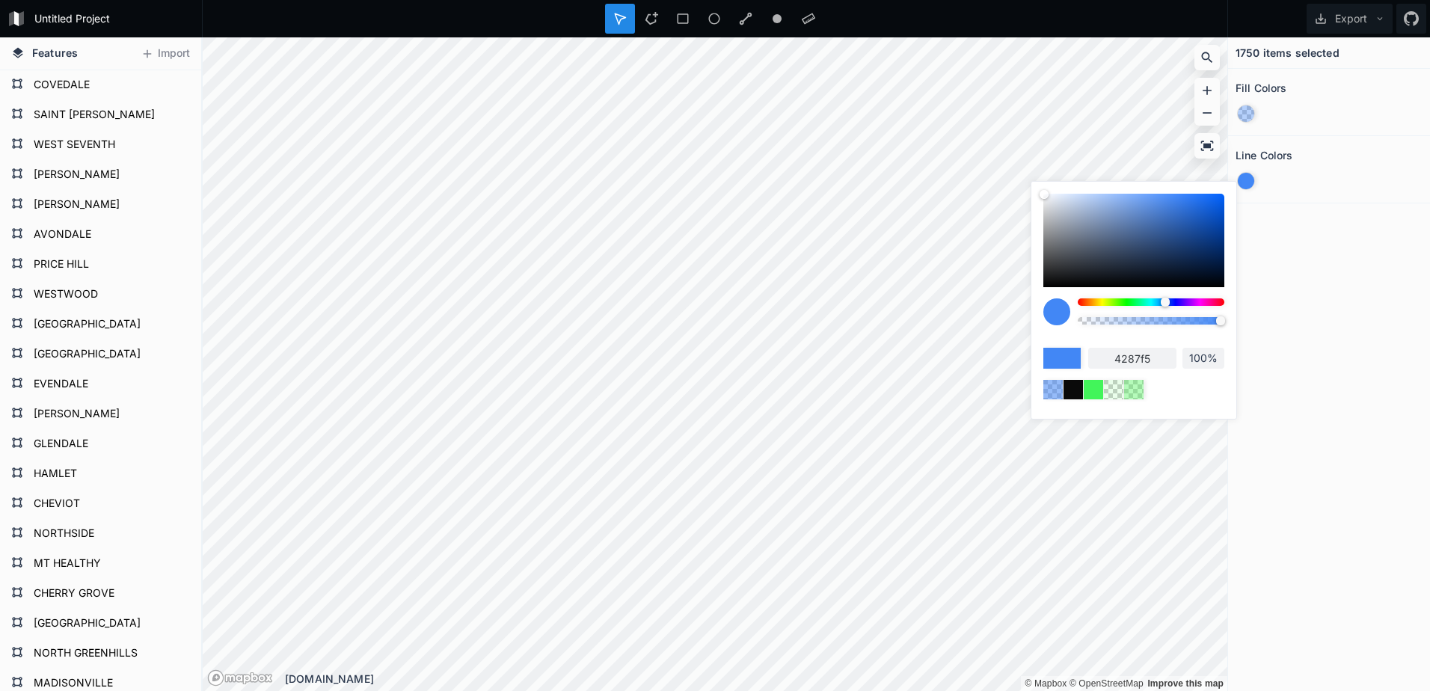
click at [1149, 321] on div at bounding box center [1151, 320] width 147 height 7
type input "49%"
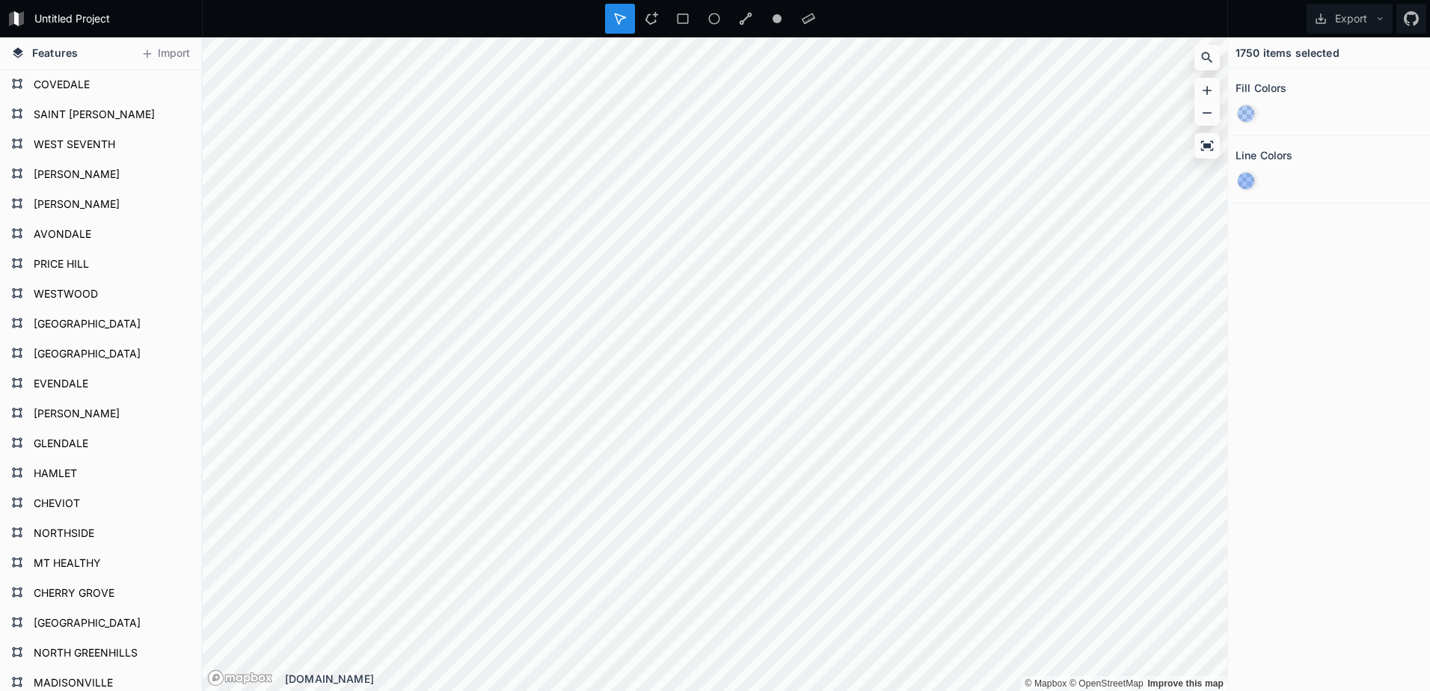
click at [1246, 113] on div at bounding box center [1246, 113] width 16 height 16
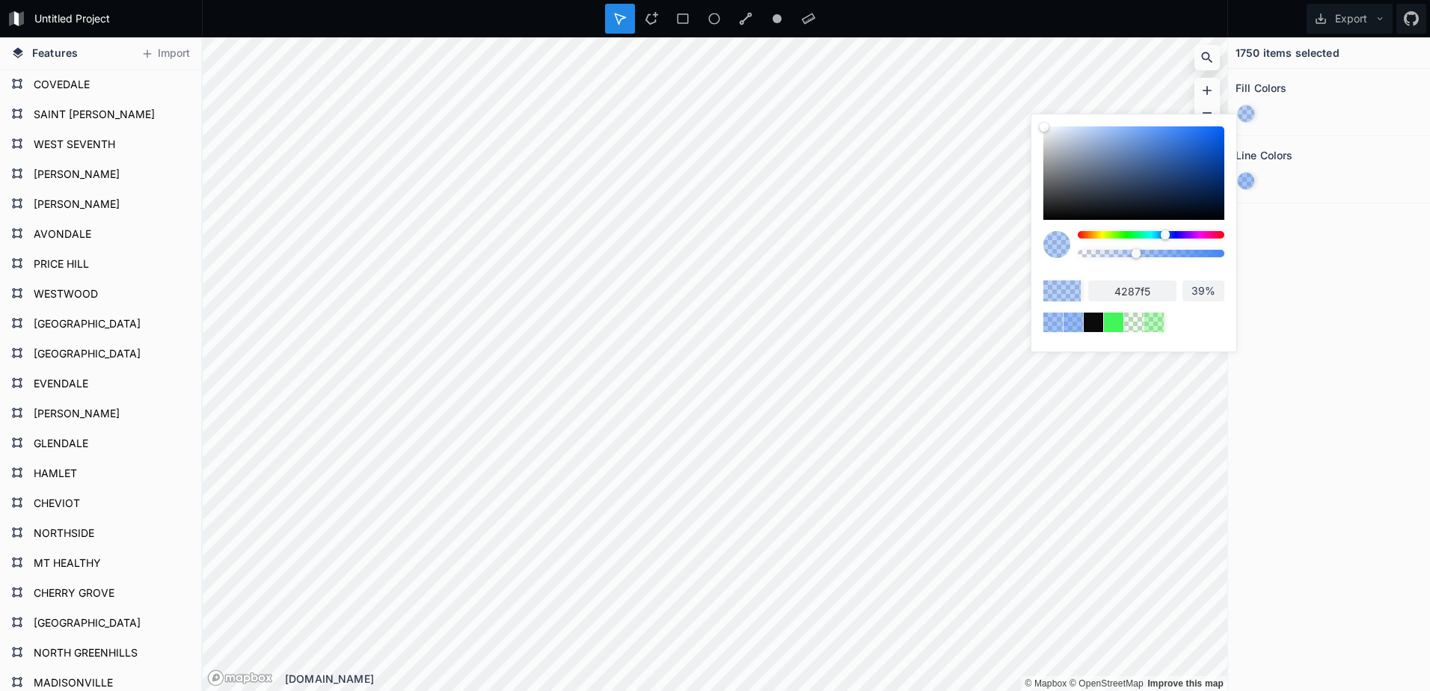
click at [1200, 292] on input "39%" at bounding box center [1203, 290] width 42 height 15
type input "5%"
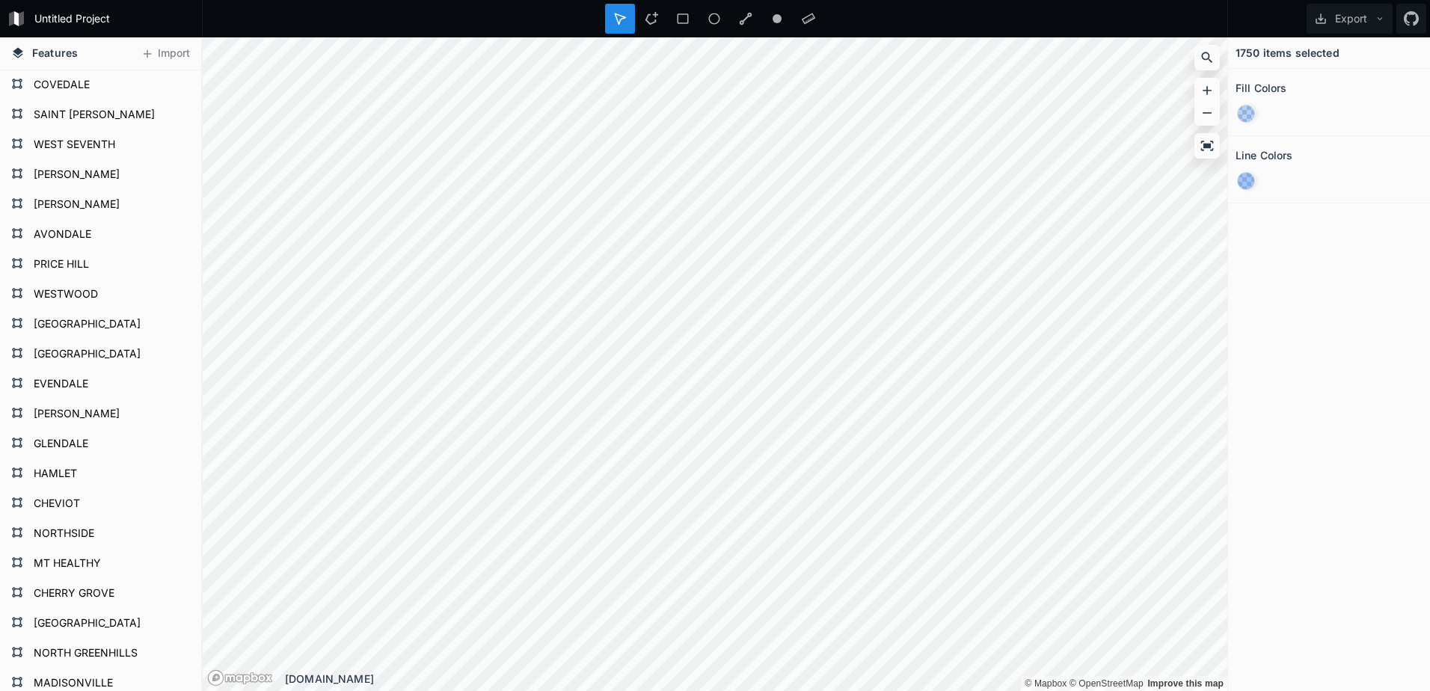
click at [1270, 393] on div "1750 items selected Fill Colors Line Colors" at bounding box center [1329, 364] width 202 height 654
click at [1244, 113] on div at bounding box center [1246, 113] width 16 height 16
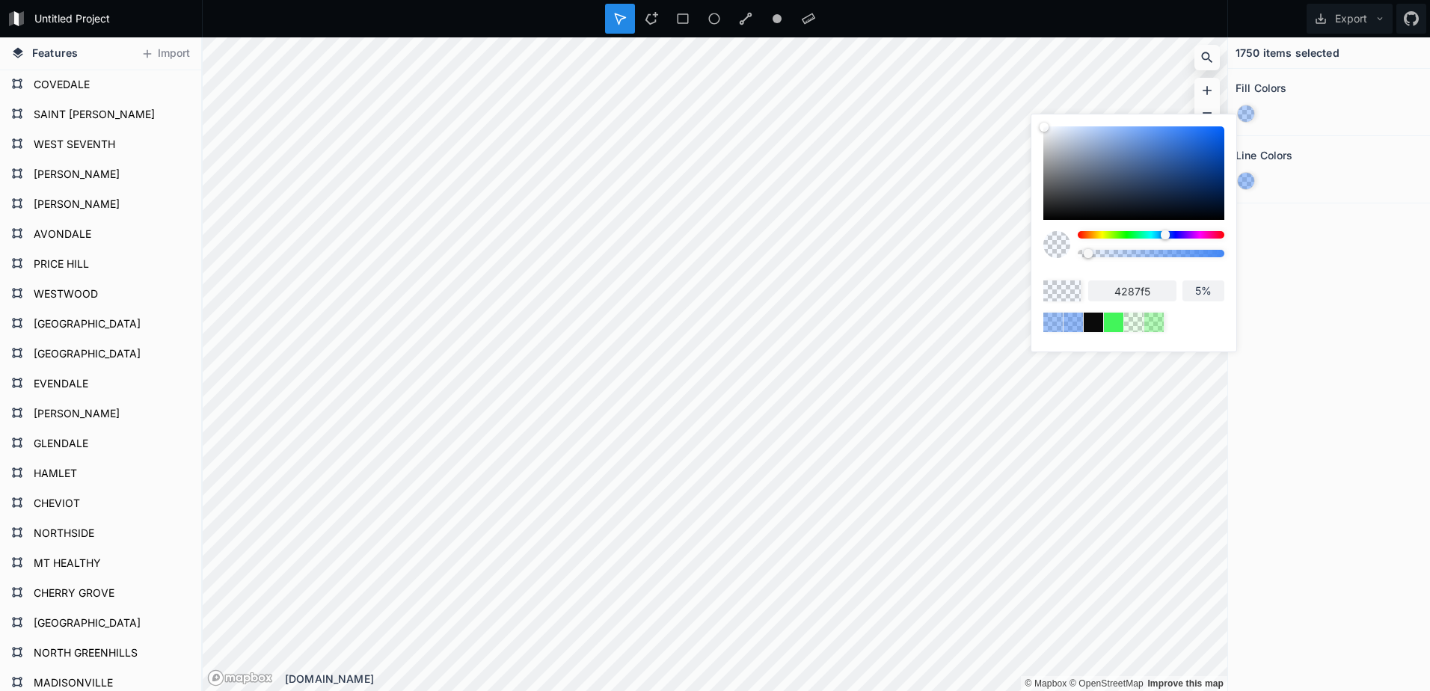
click at [1074, 250] on div at bounding box center [1133, 249] width 181 height 37
click at [1076, 256] on div at bounding box center [1133, 249] width 181 height 37
type input "0%"
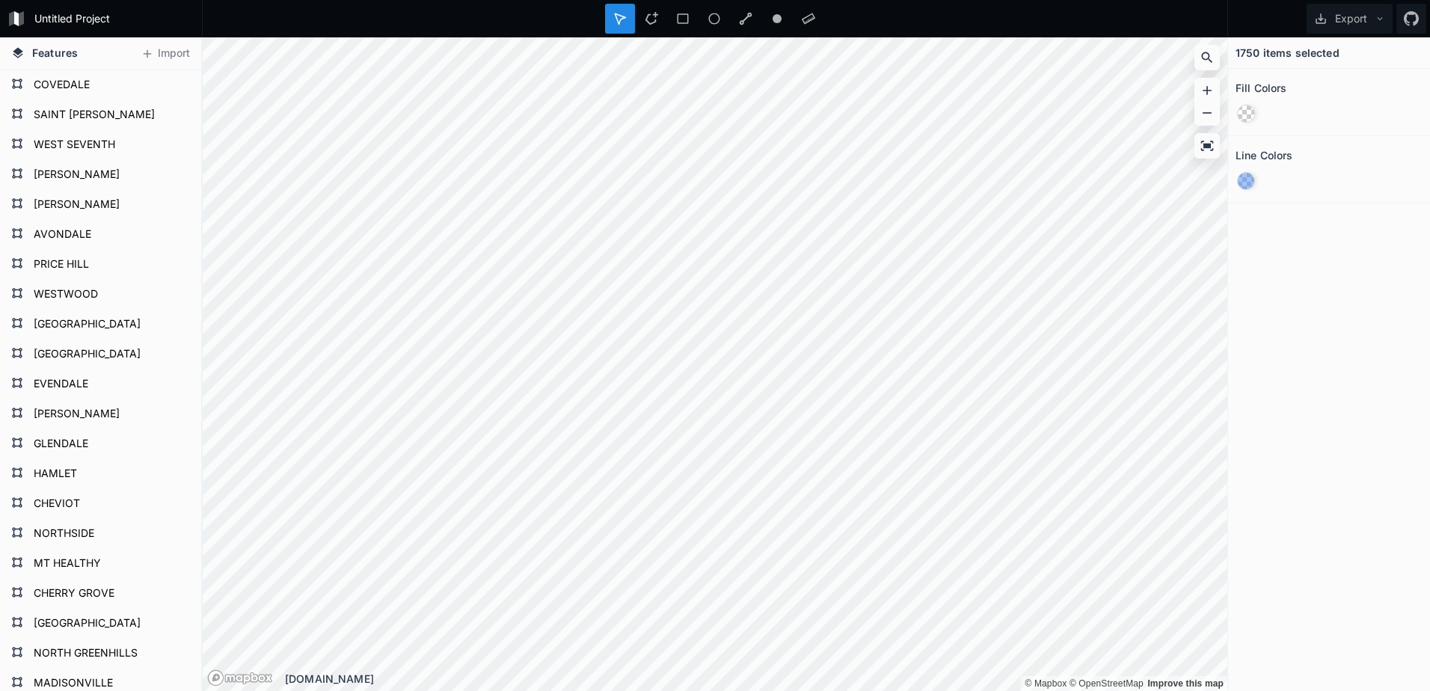
click at [1312, 366] on div "1750 items selected Fill Colors Line Colors" at bounding box center [1329, 364] width 202 height 654
click at [1249, 181] on div at bounding box center [1246, 181] width 16 height 16
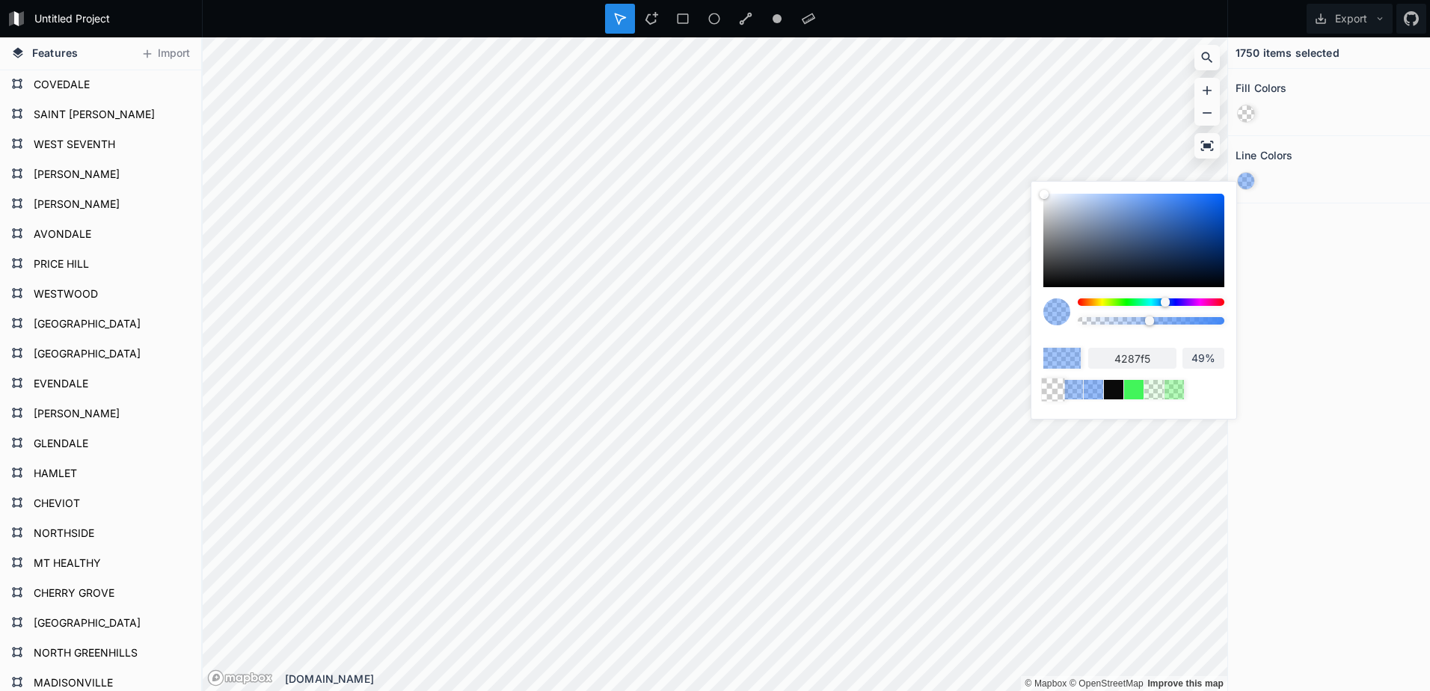
click at [1058, 393] on div at bounding box center [1052, 389] width 23 height 23
type input "0%"
click at [1152, 385] on div at bounding box center [1153, 389] width 23 height 23
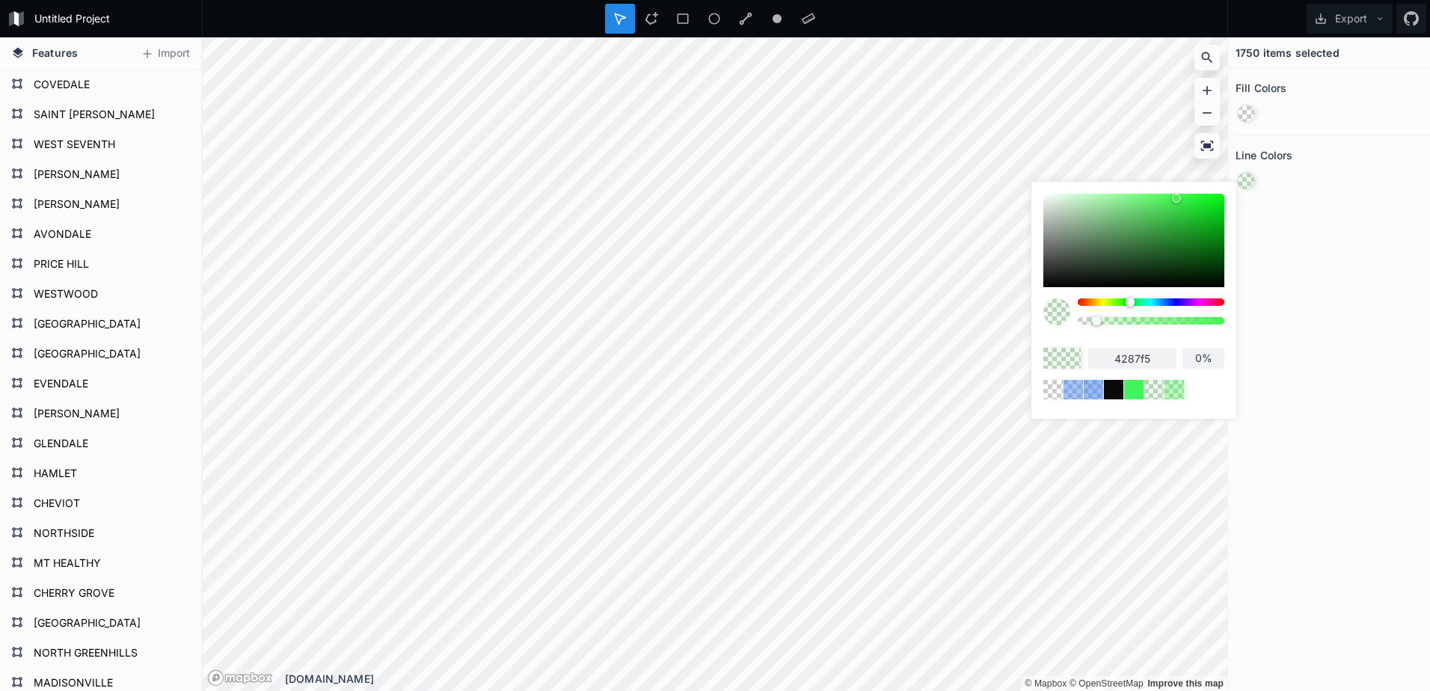
type input "42f54e"
type input "11%"
click at [1152, 303] on div at bounding box center [1151, 301] width 147 height 7
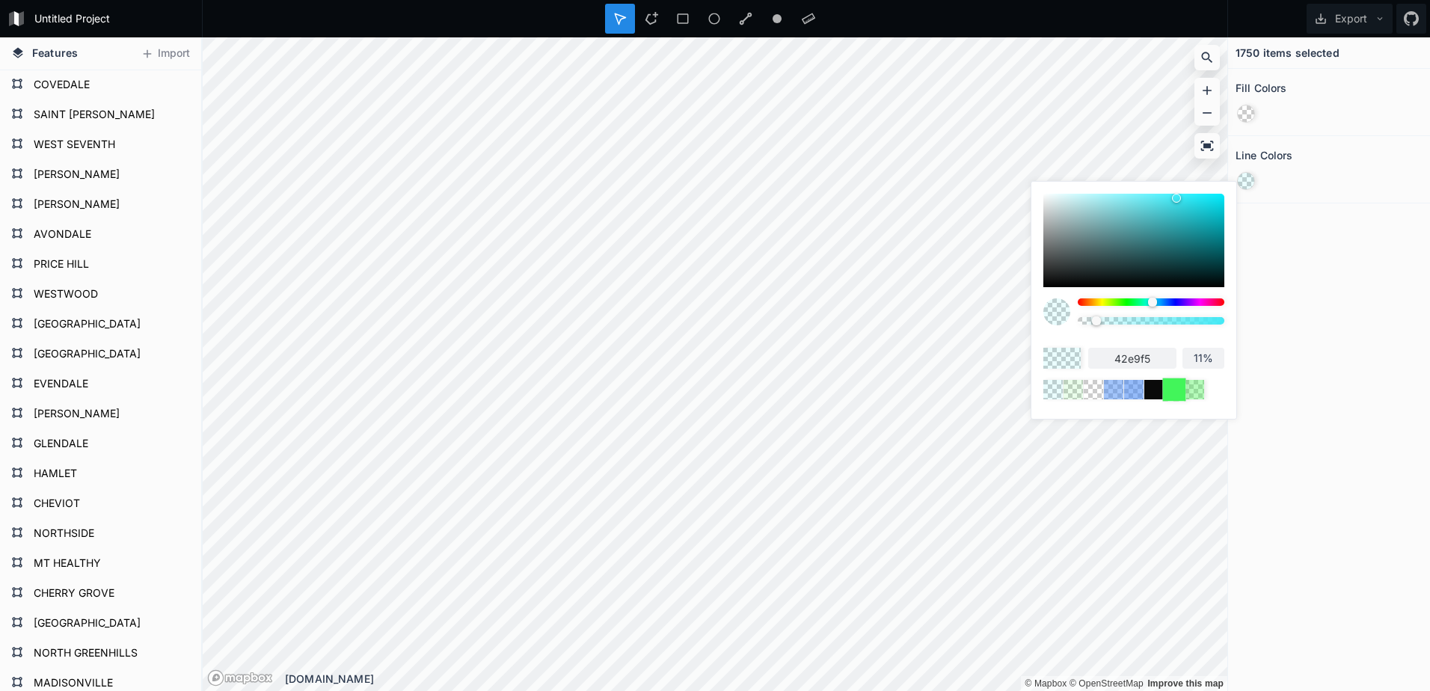
click at [1172, 392] on div at bounding box center [1173, 389] width 23 height 23
type input "42f55a"
type input "100%"
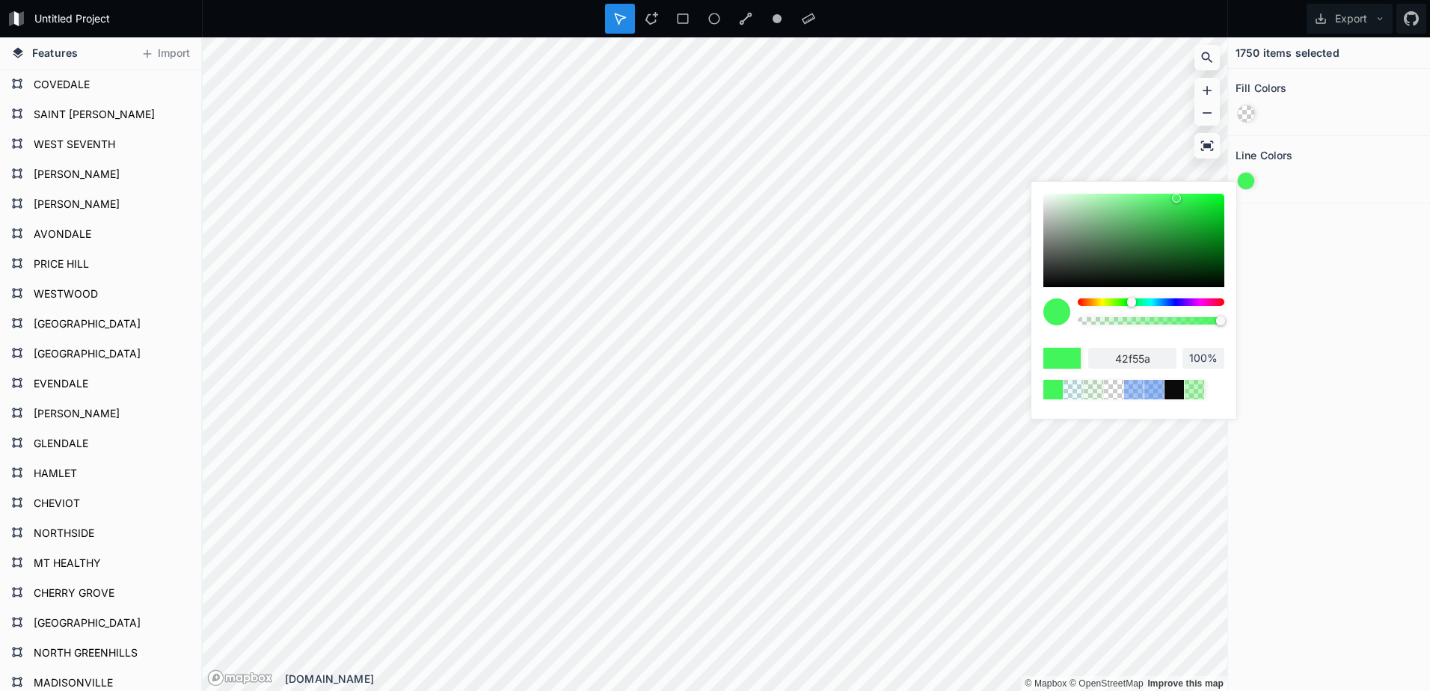
click at [1104, 304] on div at bounding box center [1151, 301] width 147 height 7
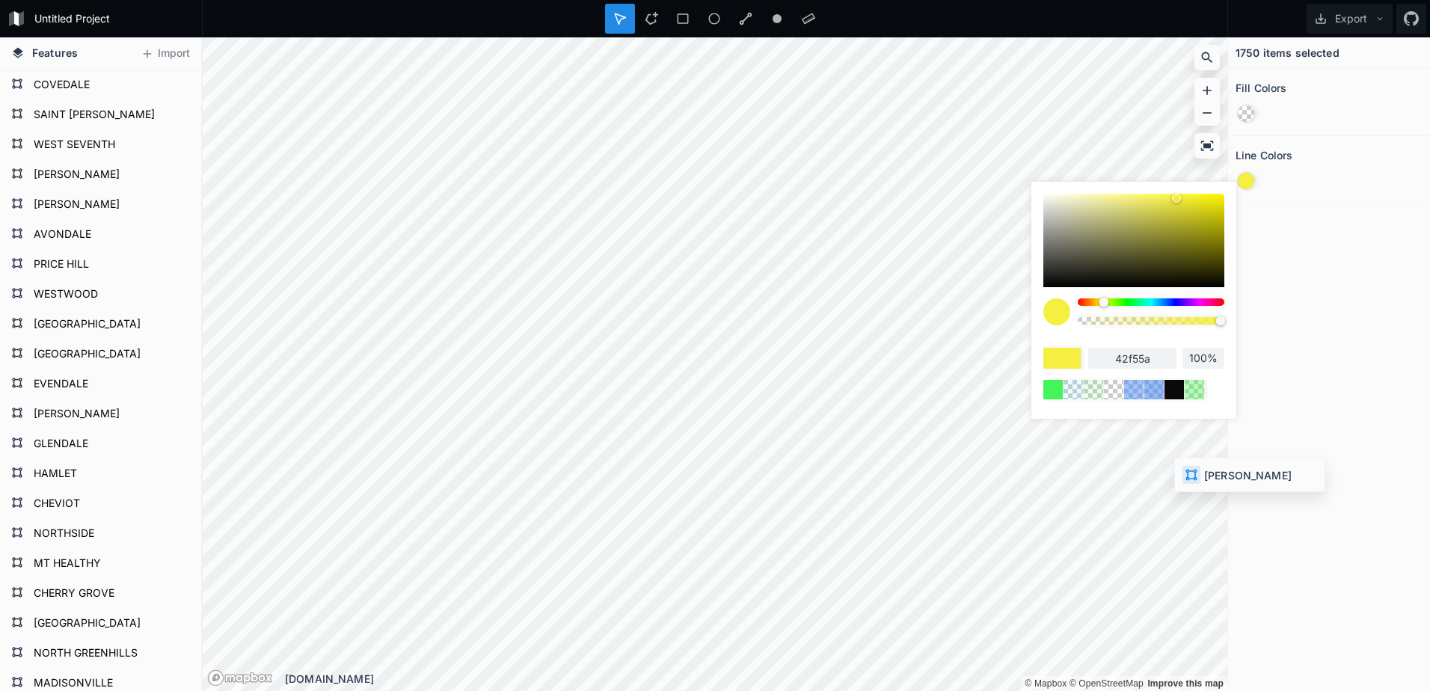
type input "f5ef42"
click at [1327, 384] on div "1750 items selected Fill Colors Line Colors" at bounding box center [1329, 364] width 202 height 654
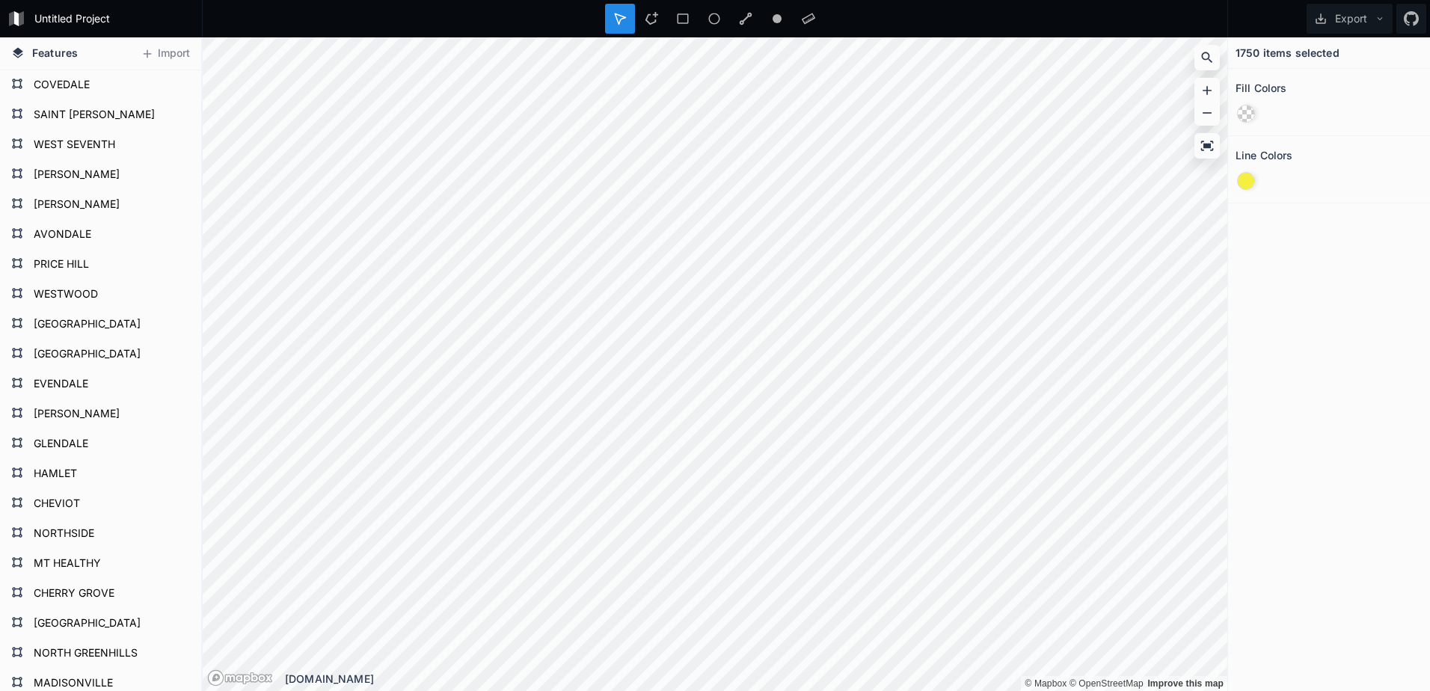
click at [1246, 176] on div at bounding box center [1246, 181] width 16 height 16
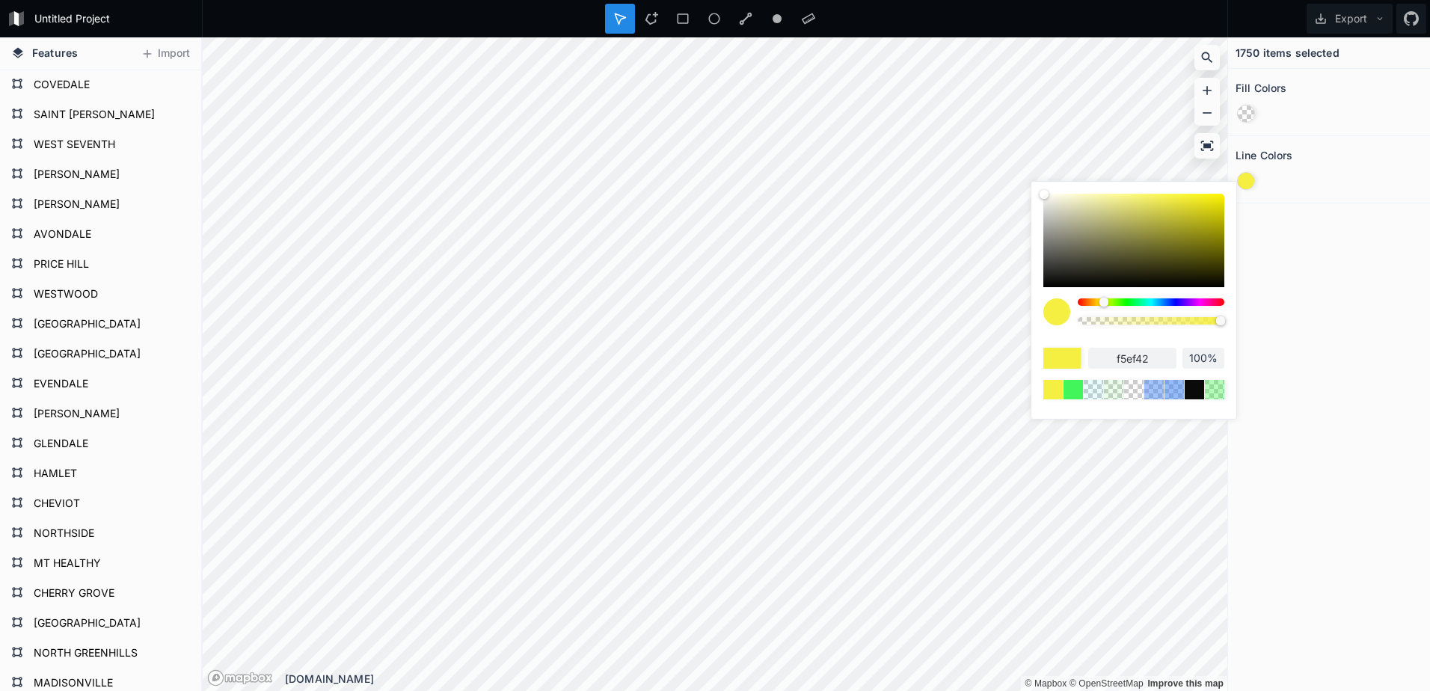
click at [1045, 206] on div at bounding box center [1133, 240] width 181 height 93
click at [1056, 200] on div at bounding box center [1133, 240] width 181 height 93
click at [1080, 214] on div at bounding box center [1133, 240] width 181 height 93
type input "c7c69f"
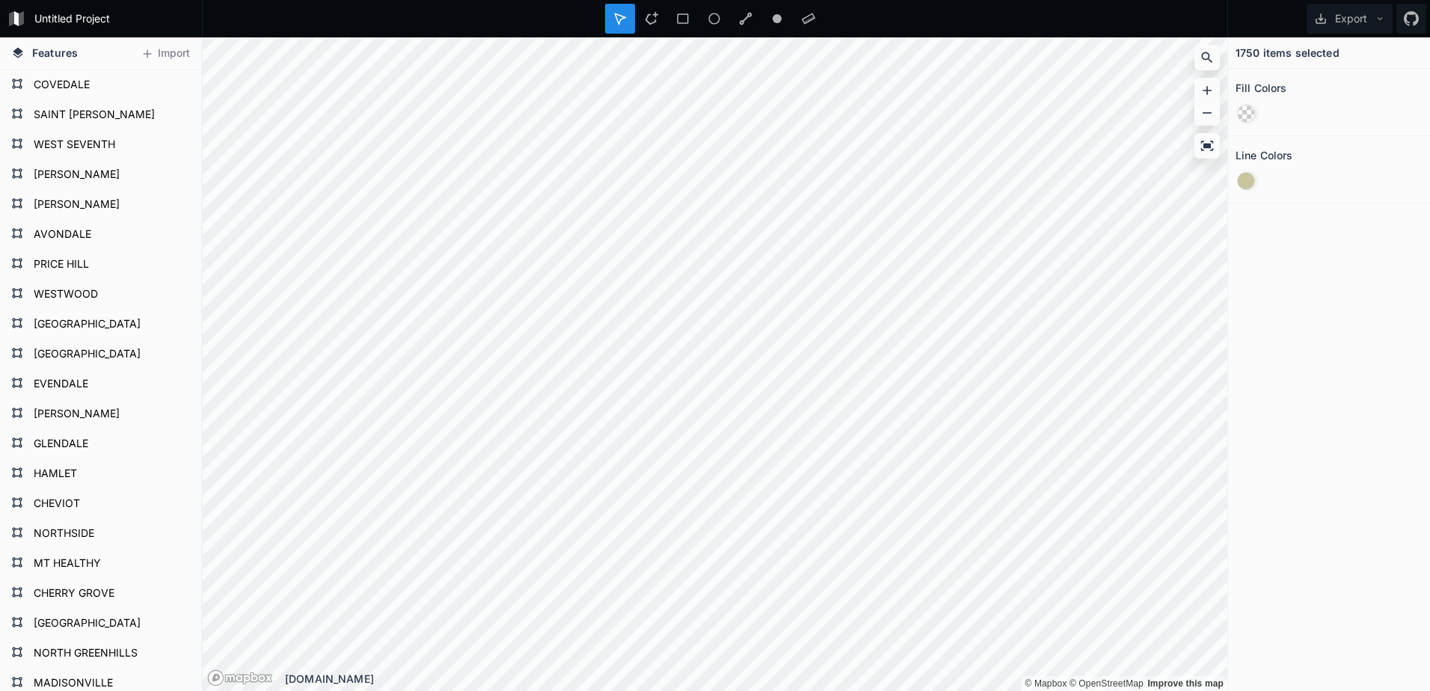
click at [1368, 341] on div "1750 items selected Fill Colors Line Colors" at bounding box center [1329, 364] width 202 height 654
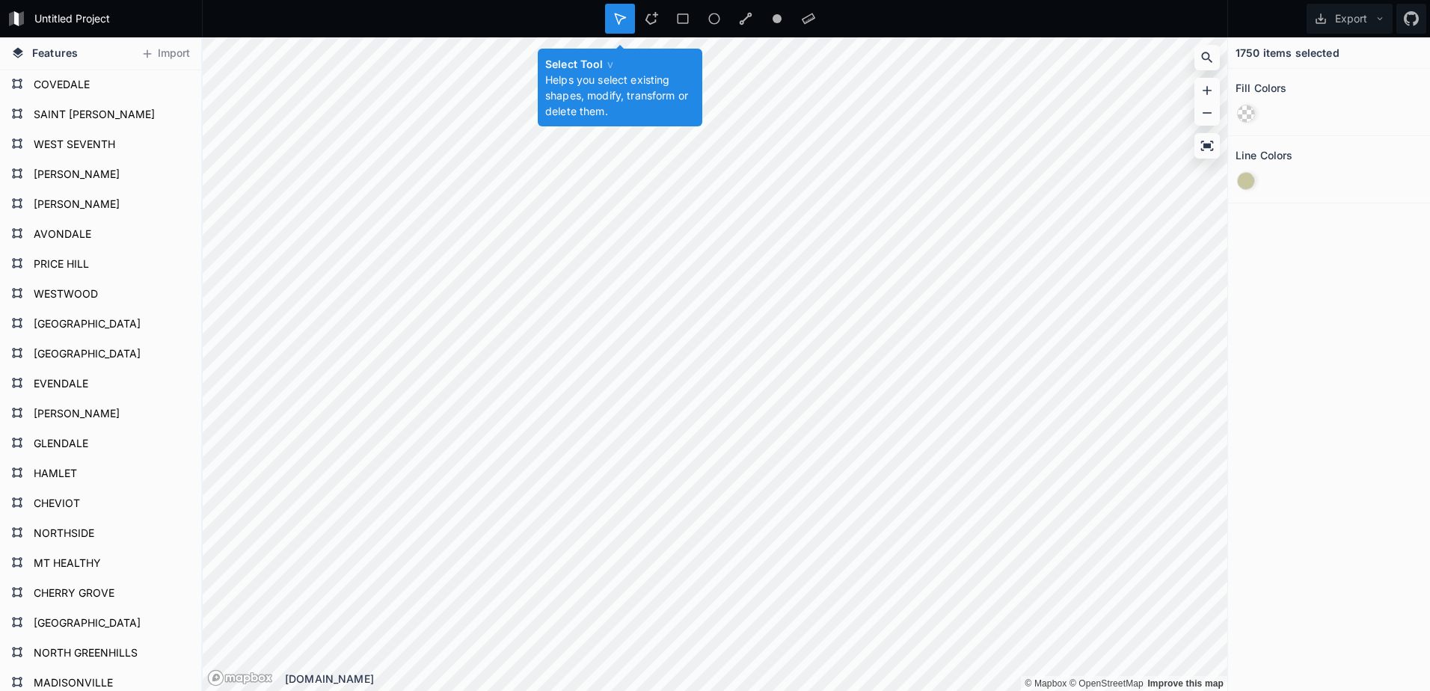
click at [627, 20] on div at bounding box center [620, 19] width 30 height 30
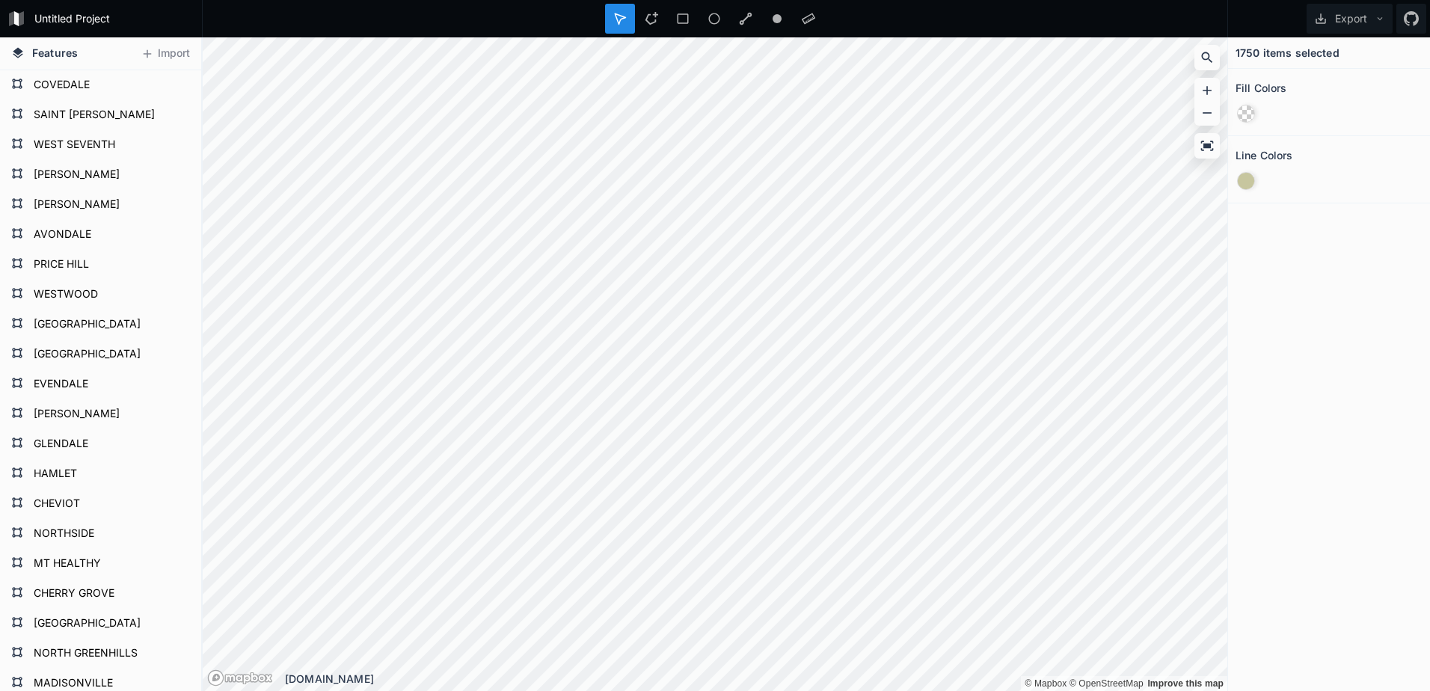
click at [622, 23] on icon at bounding box center [619, 18] width 13 height 13
click at [1377, 13] on button "Export" at bounding box center [1349, 19] width 86 height 30
